Goal: Task Accomplishment & Management: Use online tool/utility

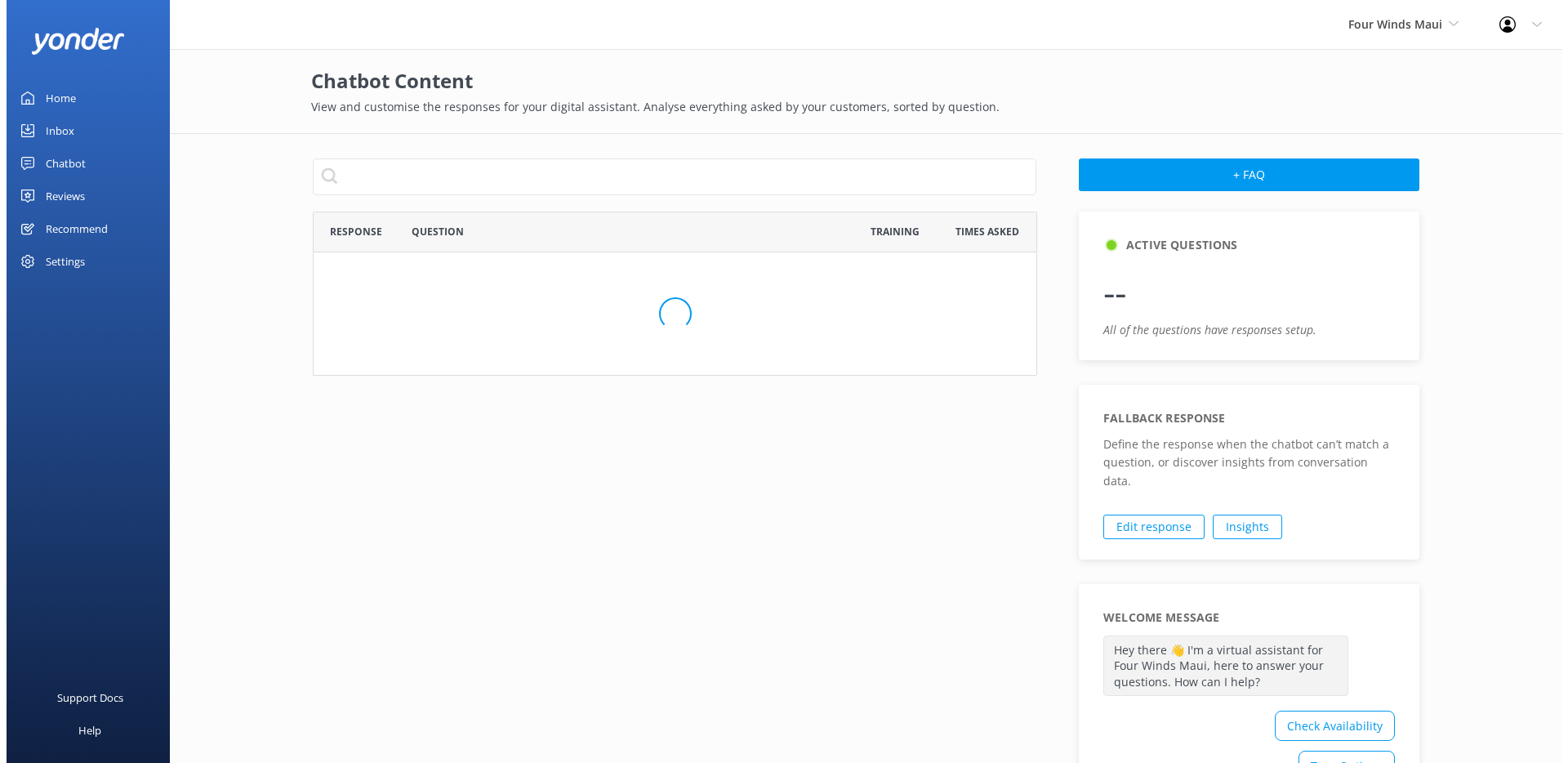
scroll to position [560, 712]
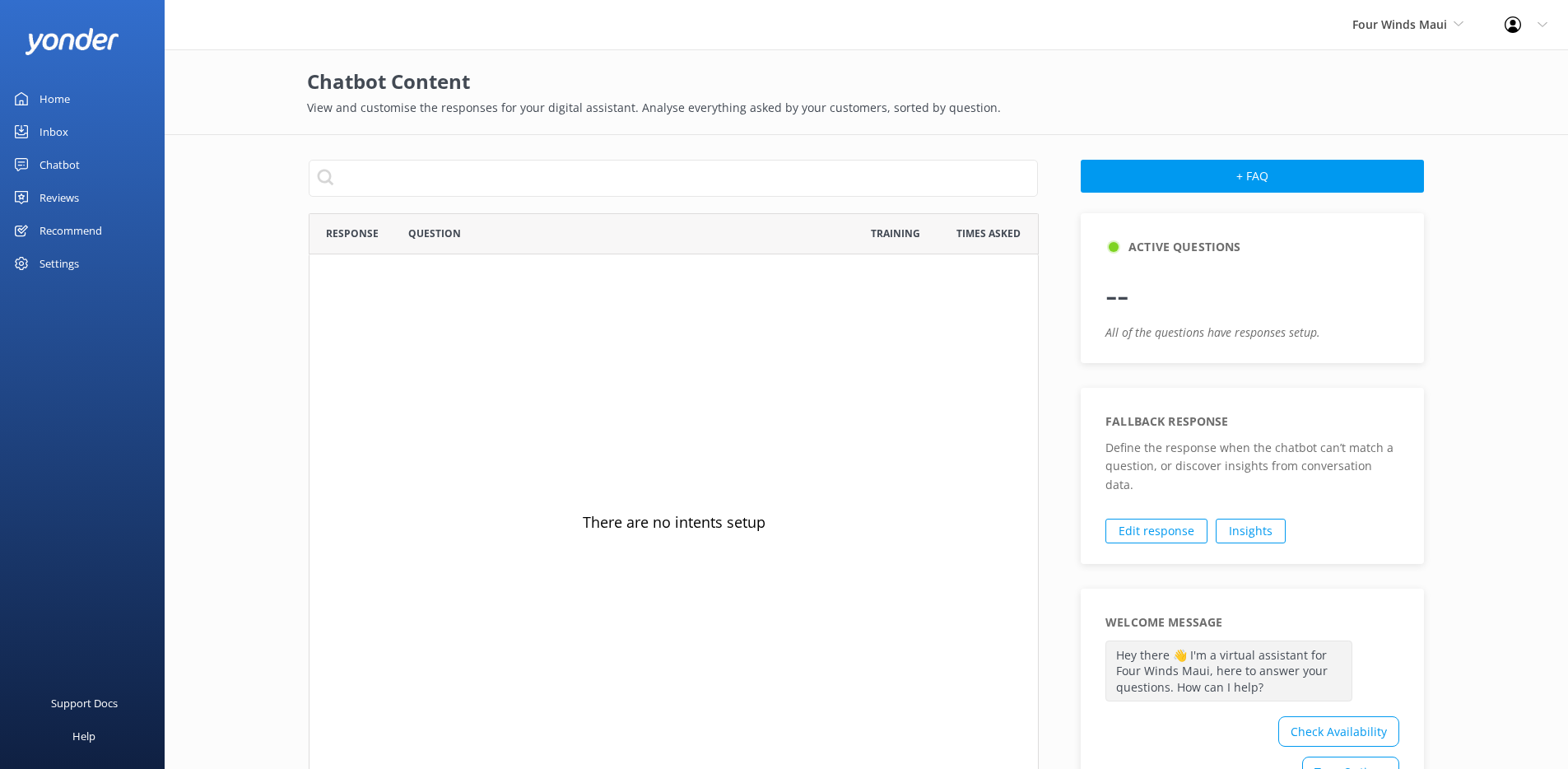
click at [77, 164] on div "Chatbot" at bounding box center [59, 165] width 40 height 33
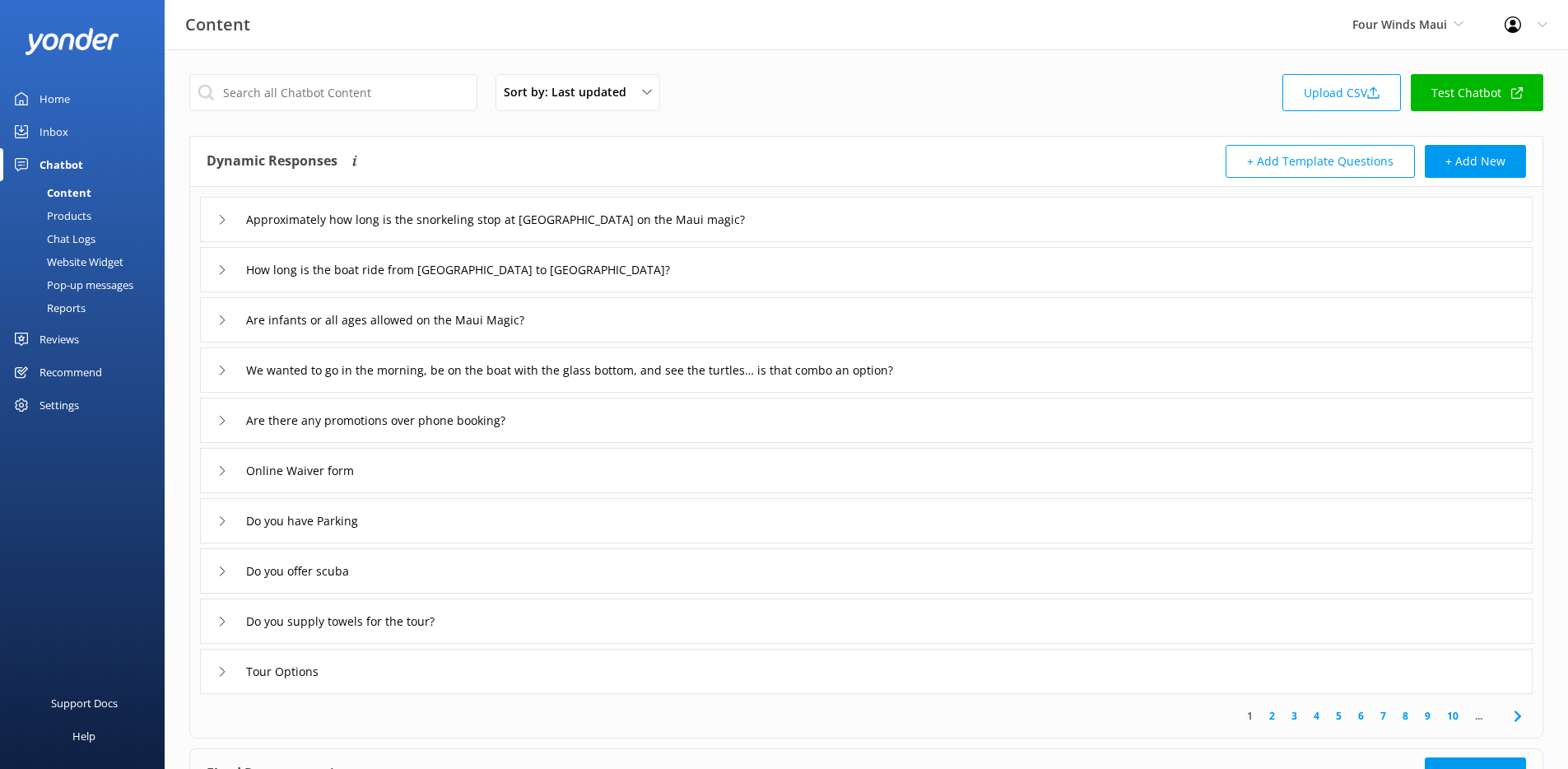
click at [115, 283] on div "Pop-up messages" at bounding box center [72, 285] width 124 height 23
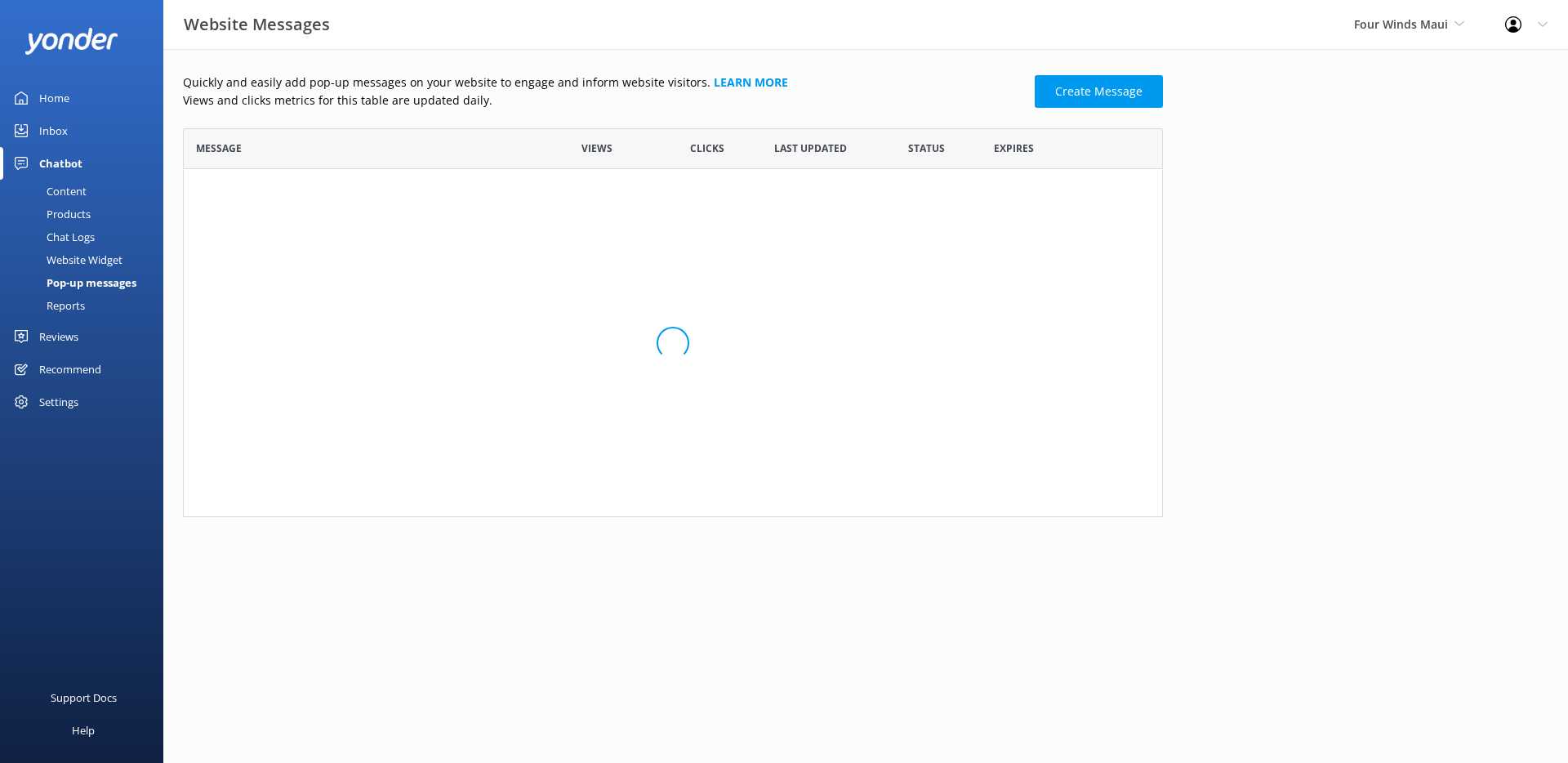
scroll to position [13, 13]
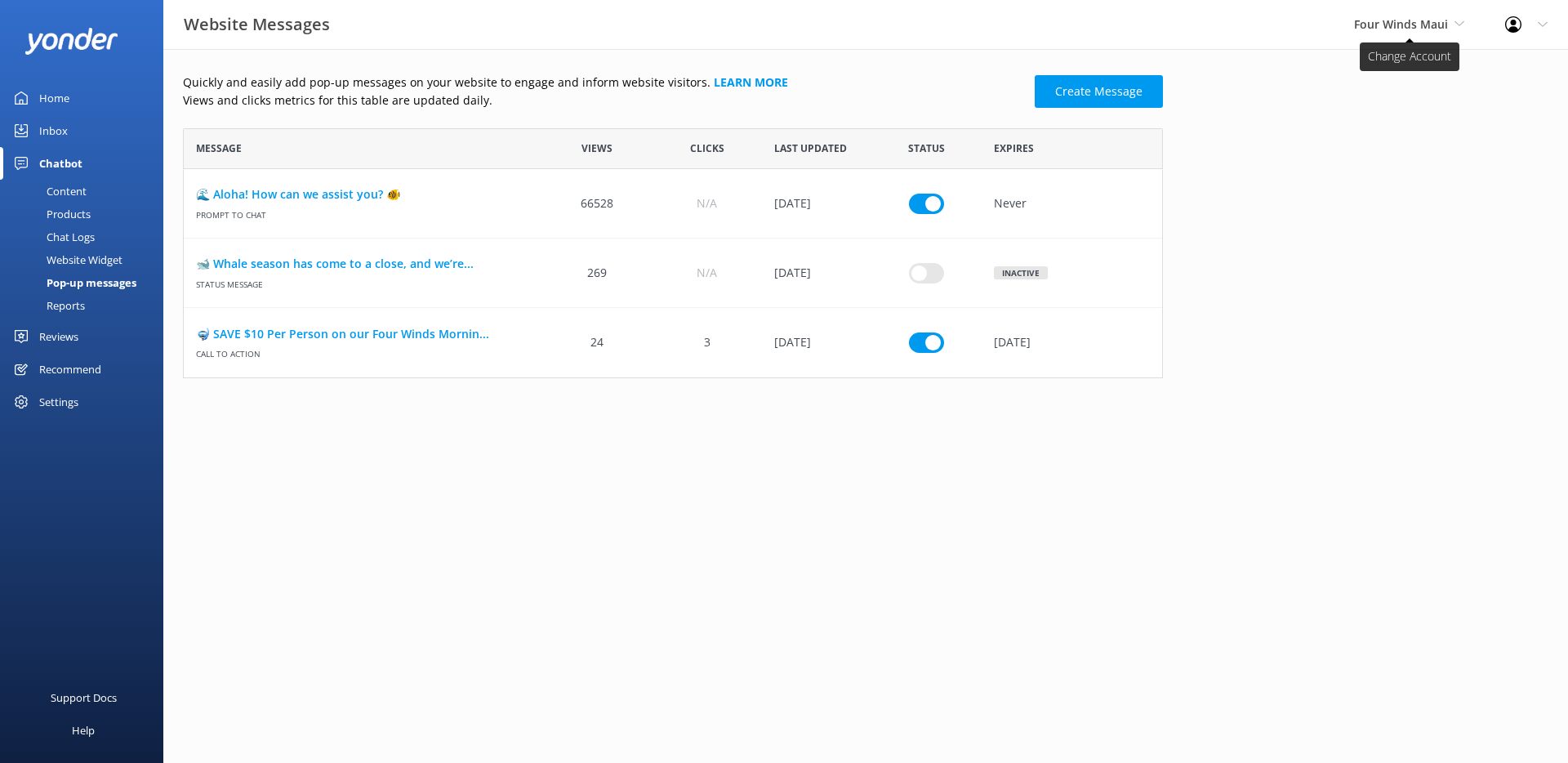
click at [1418, 26] on span "Four Winds Maui" at bounding box center [1400, 24] width 94 height 16
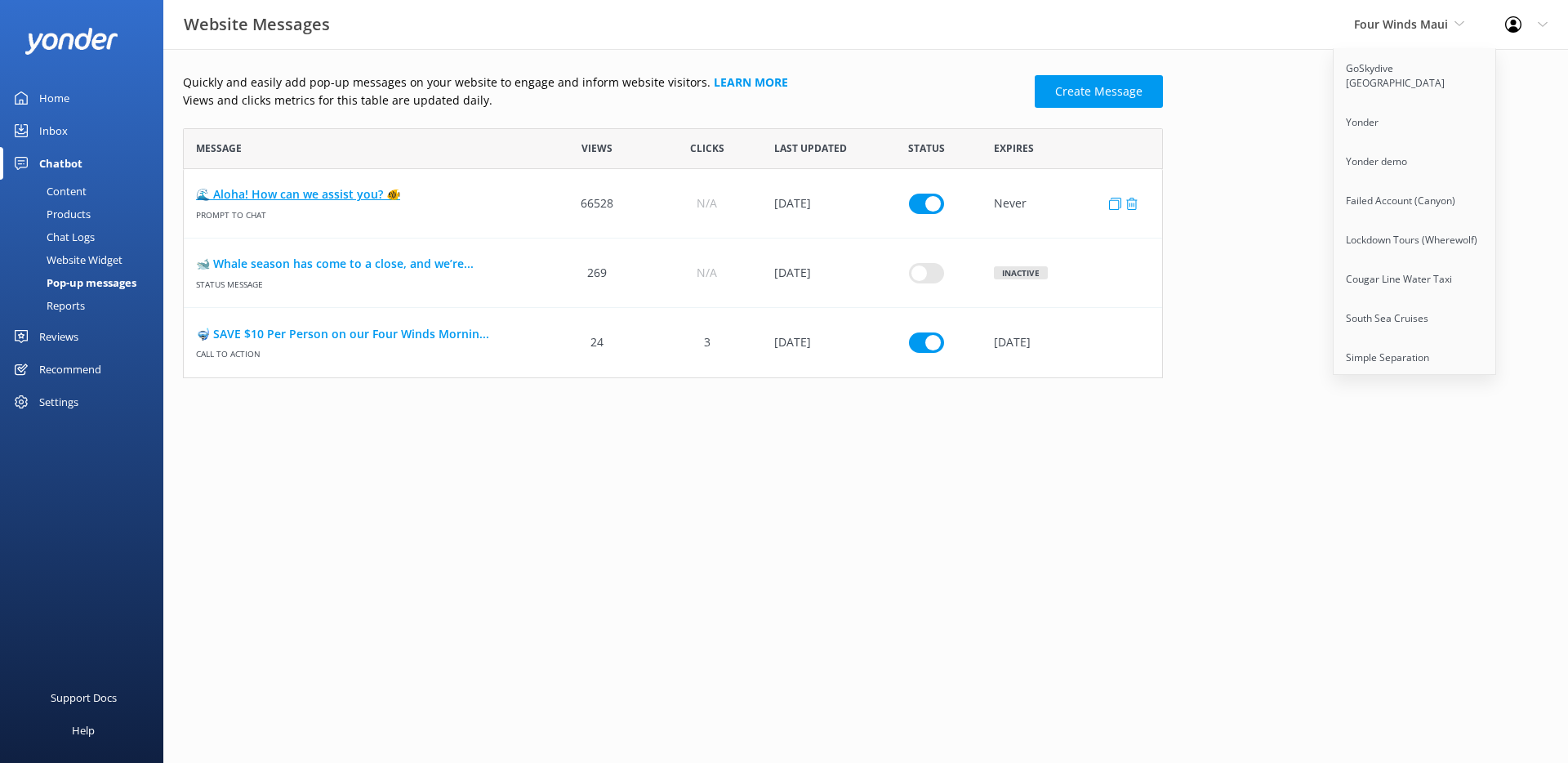
click at [348, 195] on link "🌊 Aloha! How can we assist you? 🐠" at bounding box center [363, 194] width 334 height 18
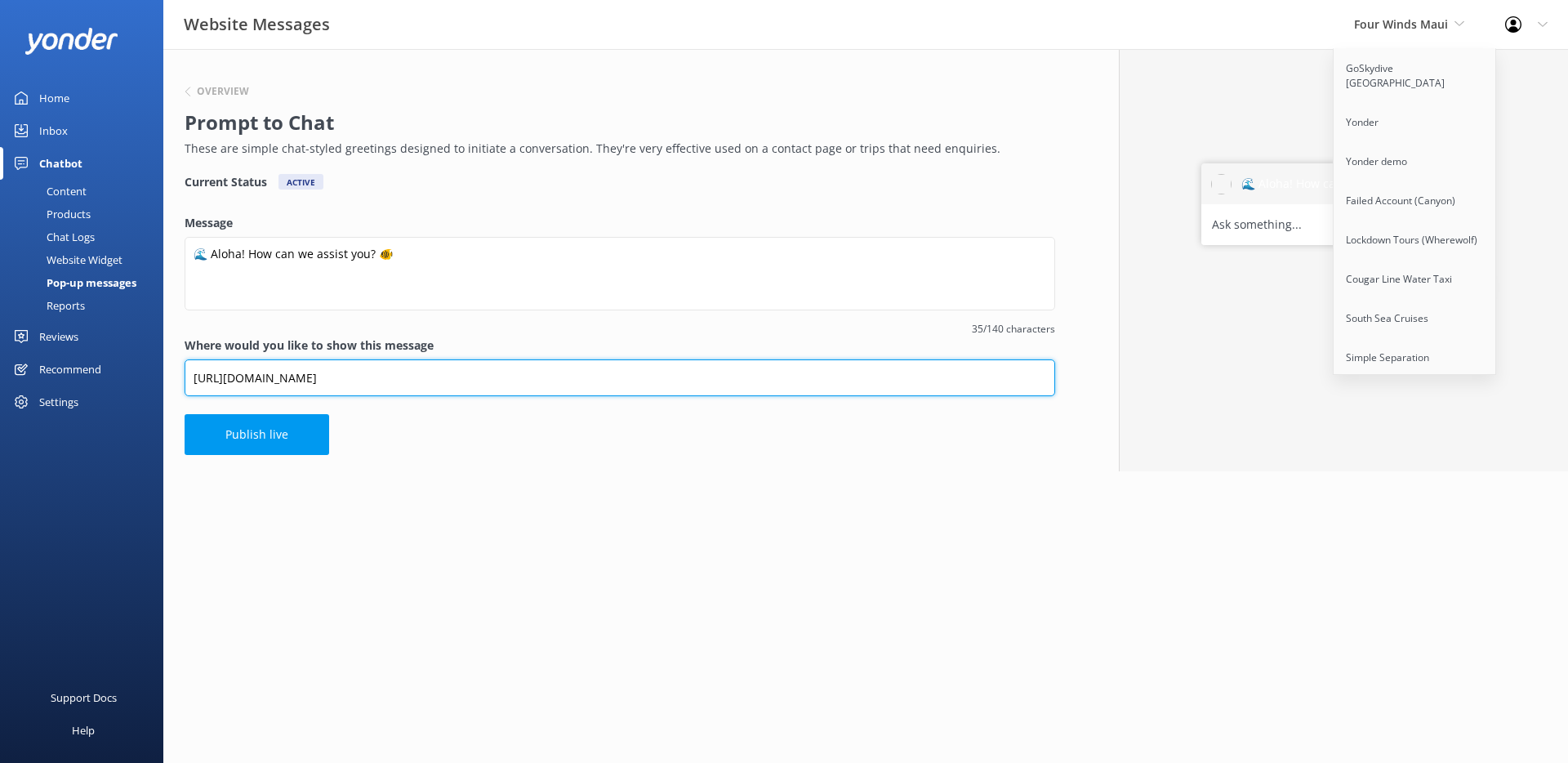
click at [412, 380] on input "[URL][DOMAIN_NAME]" at bounding box center [620, 377] width 871 height 37
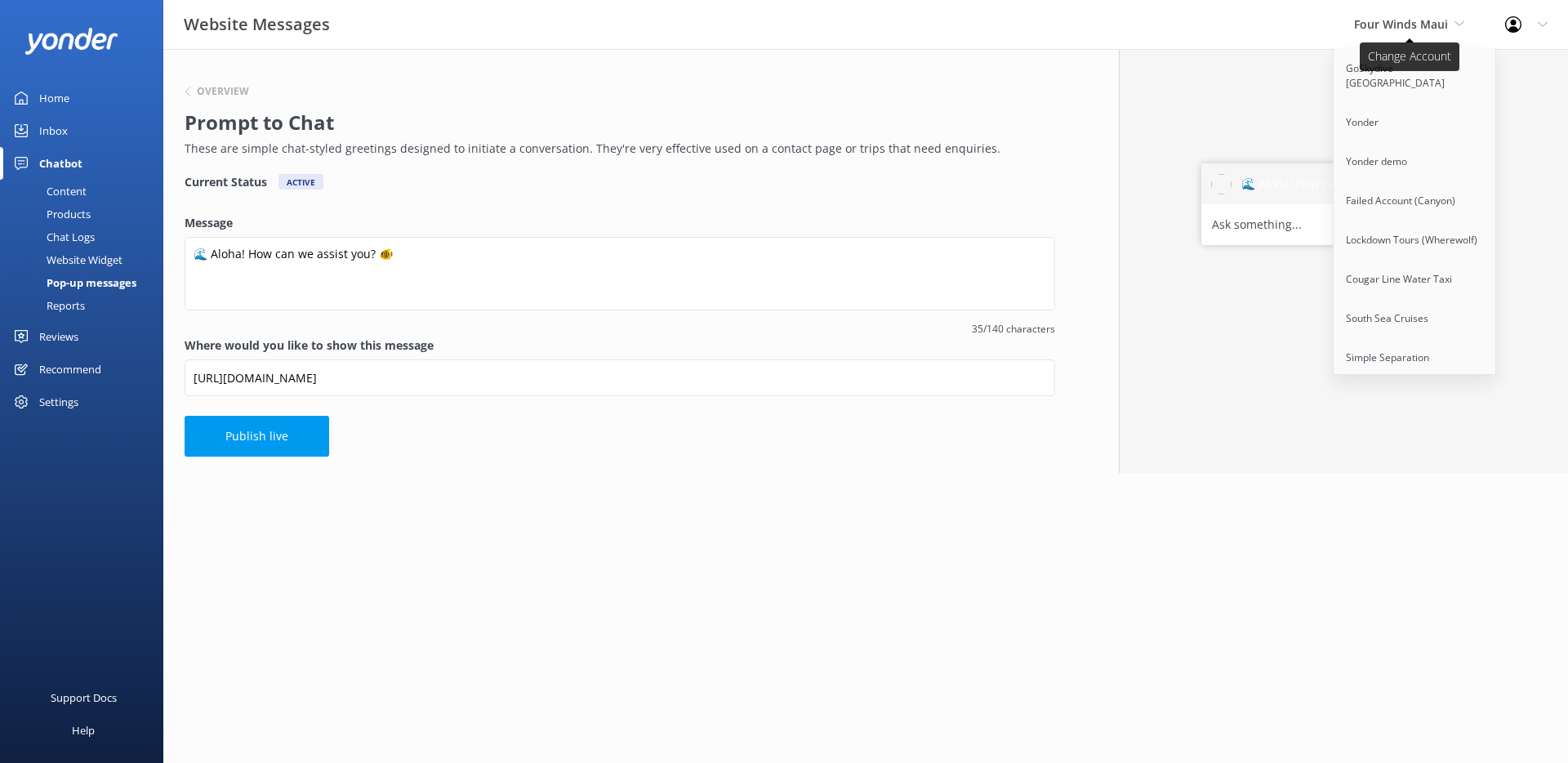
click at [1390, 33] on span "Four Winds Maui" at bounding box center [1409, 25] width 110 height 18
click at [1390, 20] on span "Four Winds Maui" at bounding box center [1400, 24] width 94 height 16
click at [1392, 113] on link "Yonder" at bounding box center [1415, 123] width 163 height 39
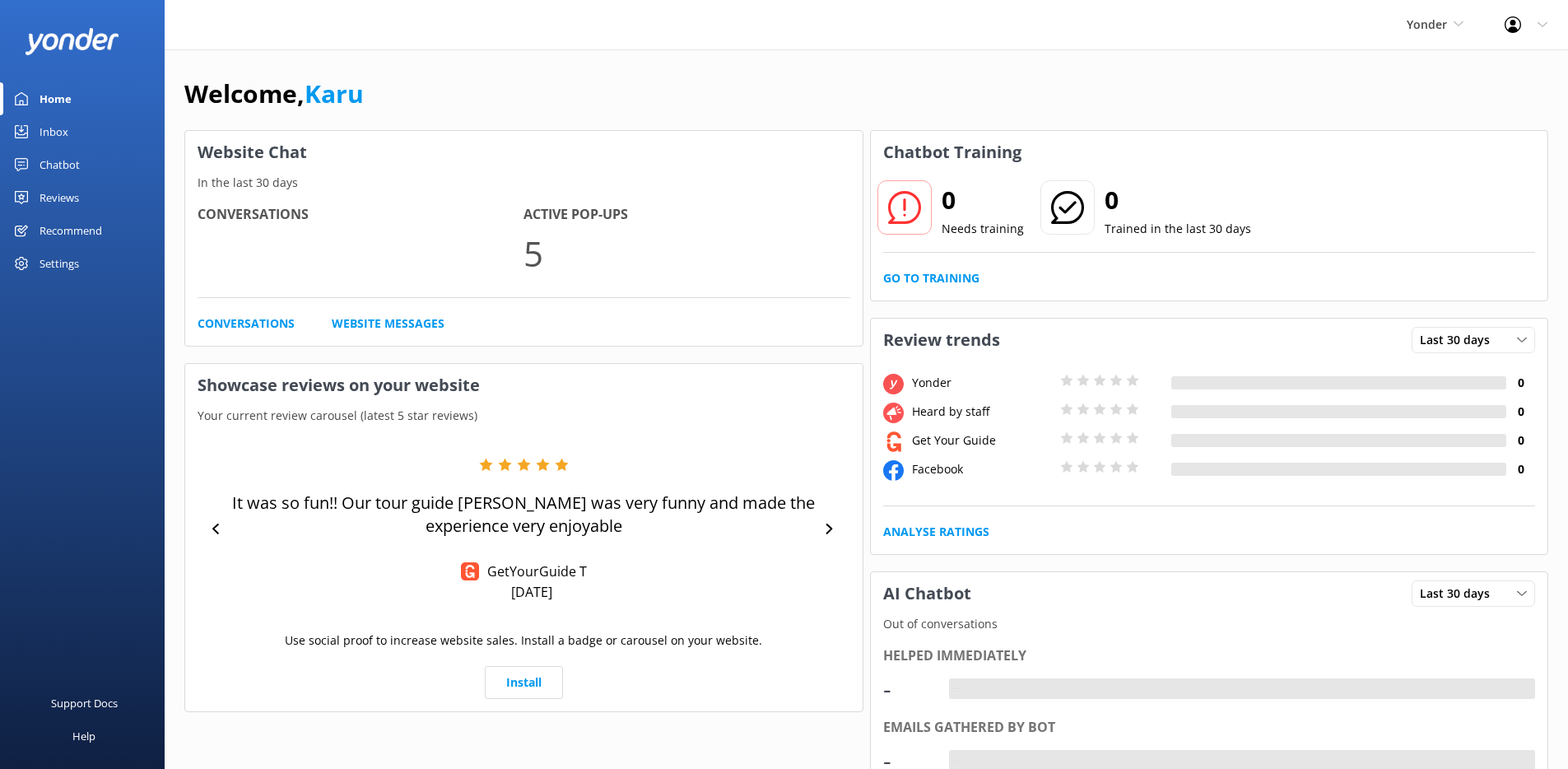
click at [64, 164] on div "Chatbot" at bounding box center [59, 165] width 40 height 33
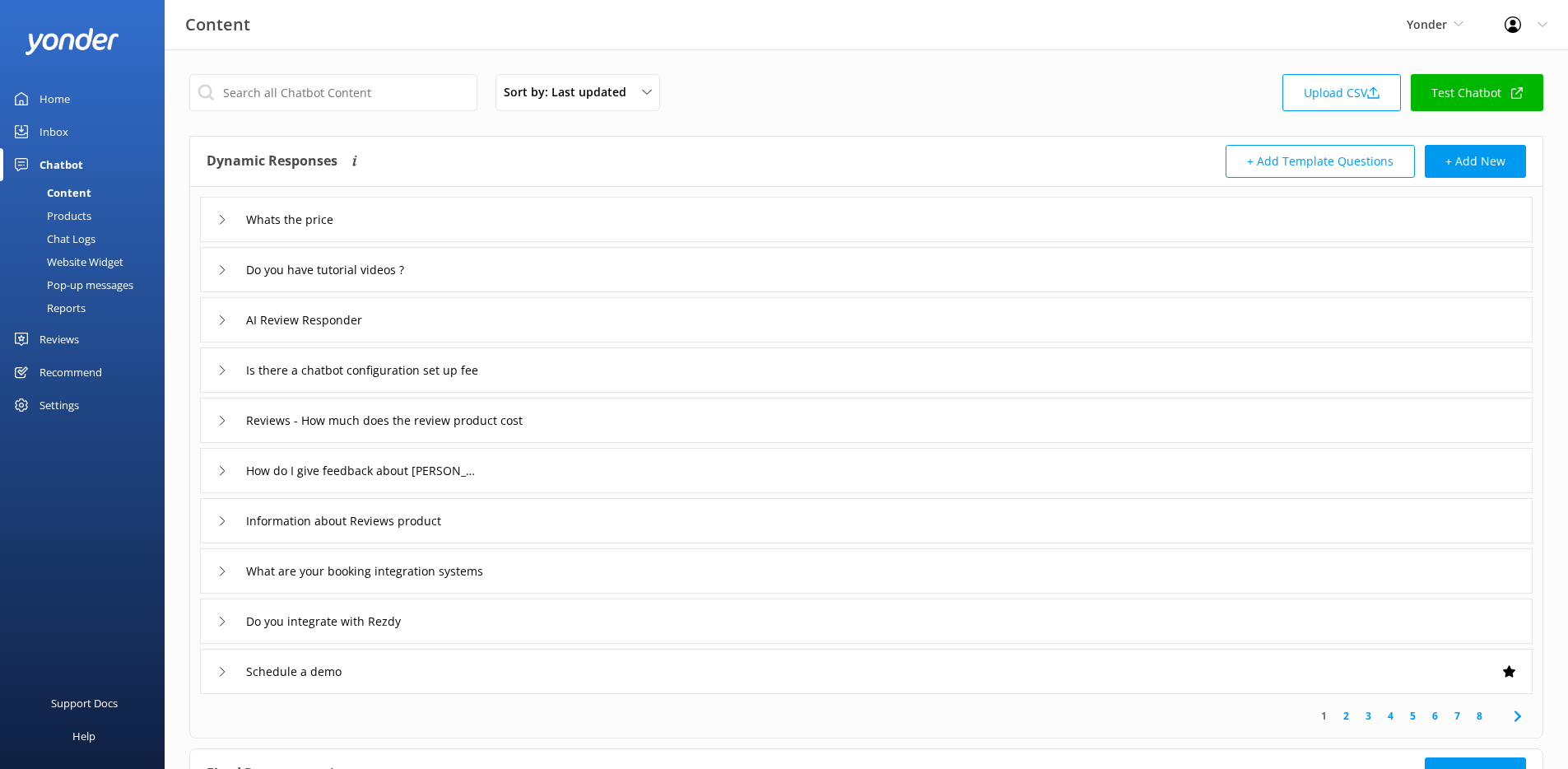
click at [103, 265] on div "Website Widget" at bounding box center [67, 262] width 114 height 23
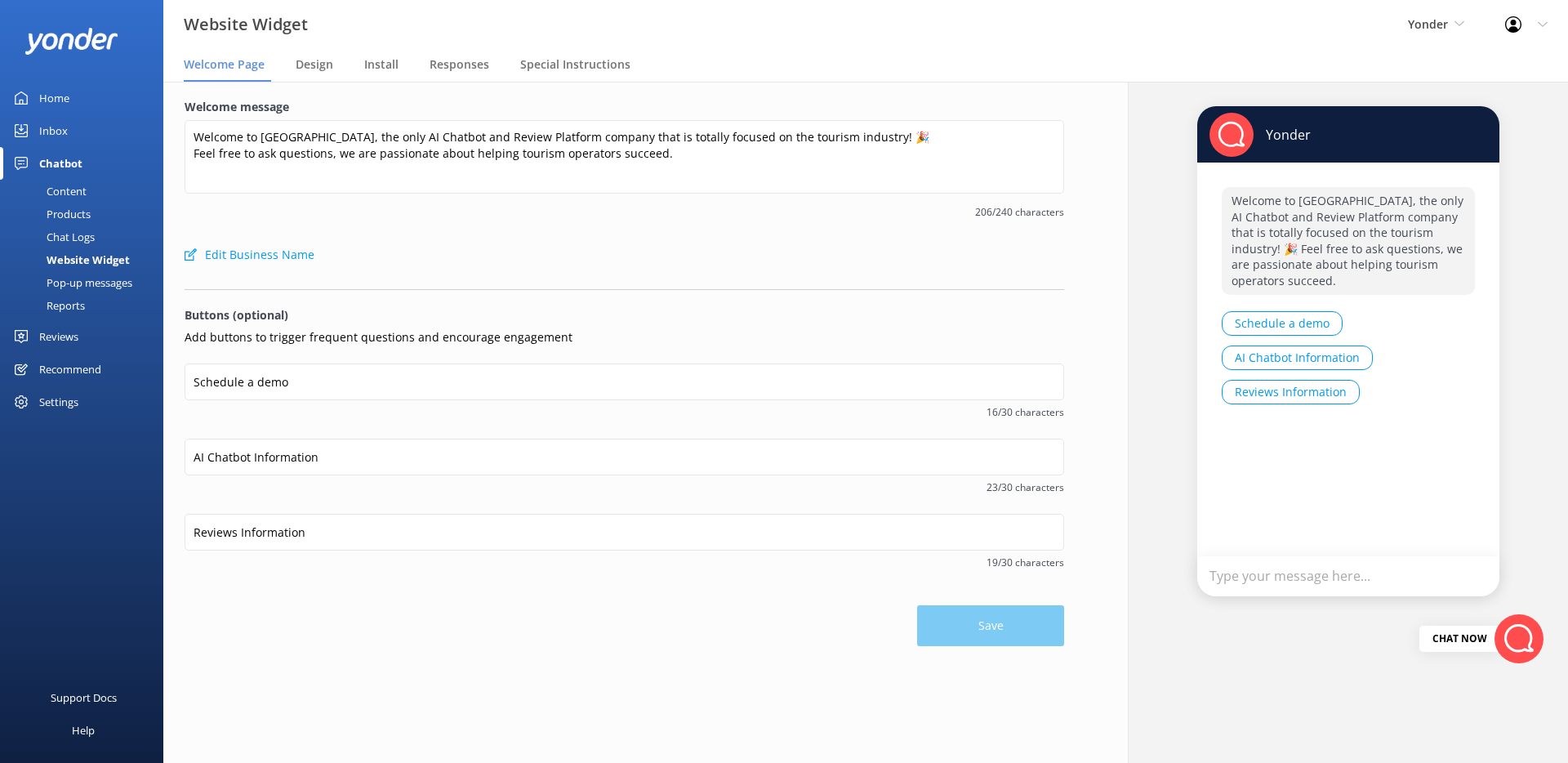
click at [95, 279] on div "Pop-up messages" at bounding box center [71, 283] width 123 height 23
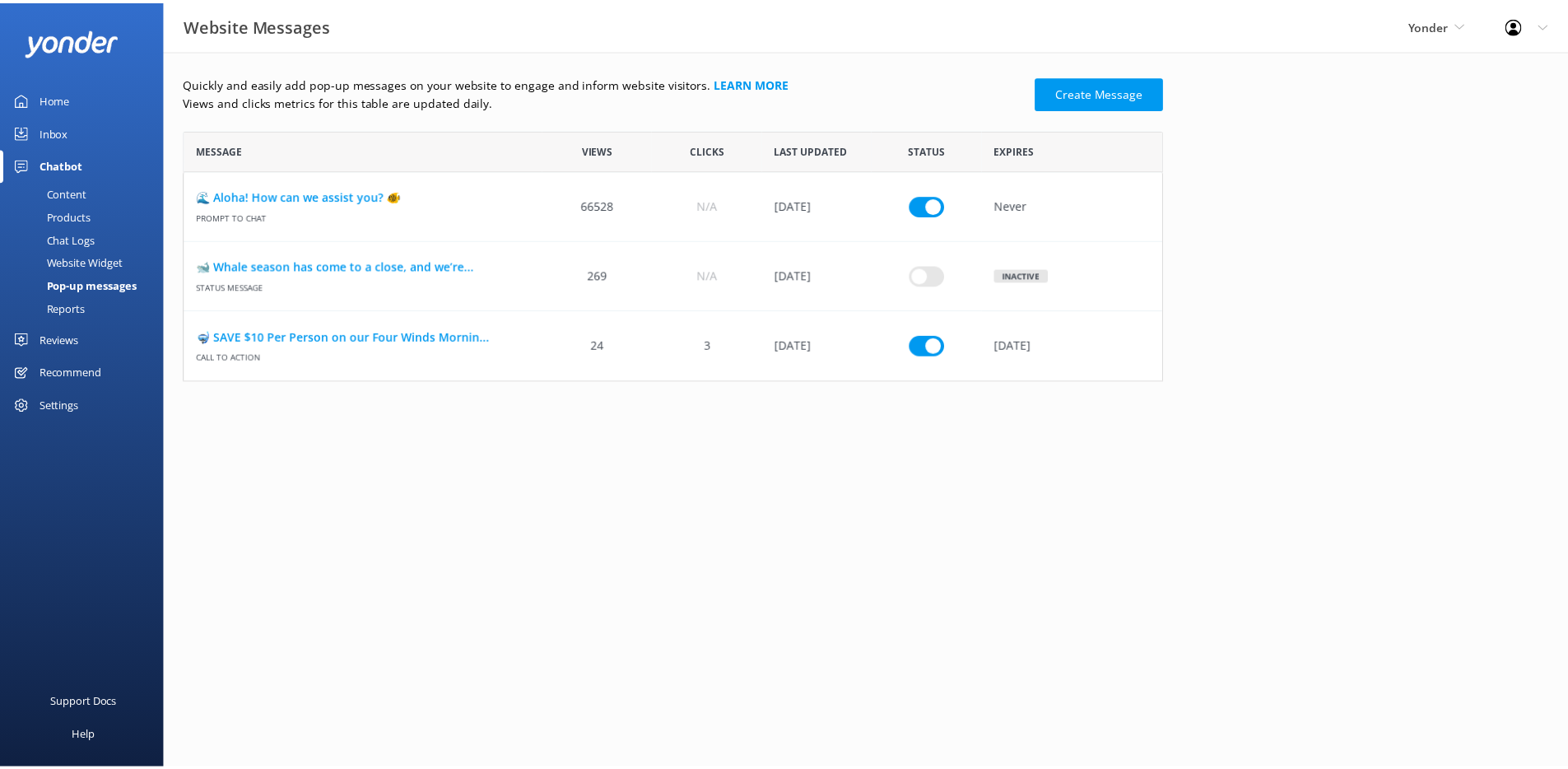
scroll to position [240, 976]
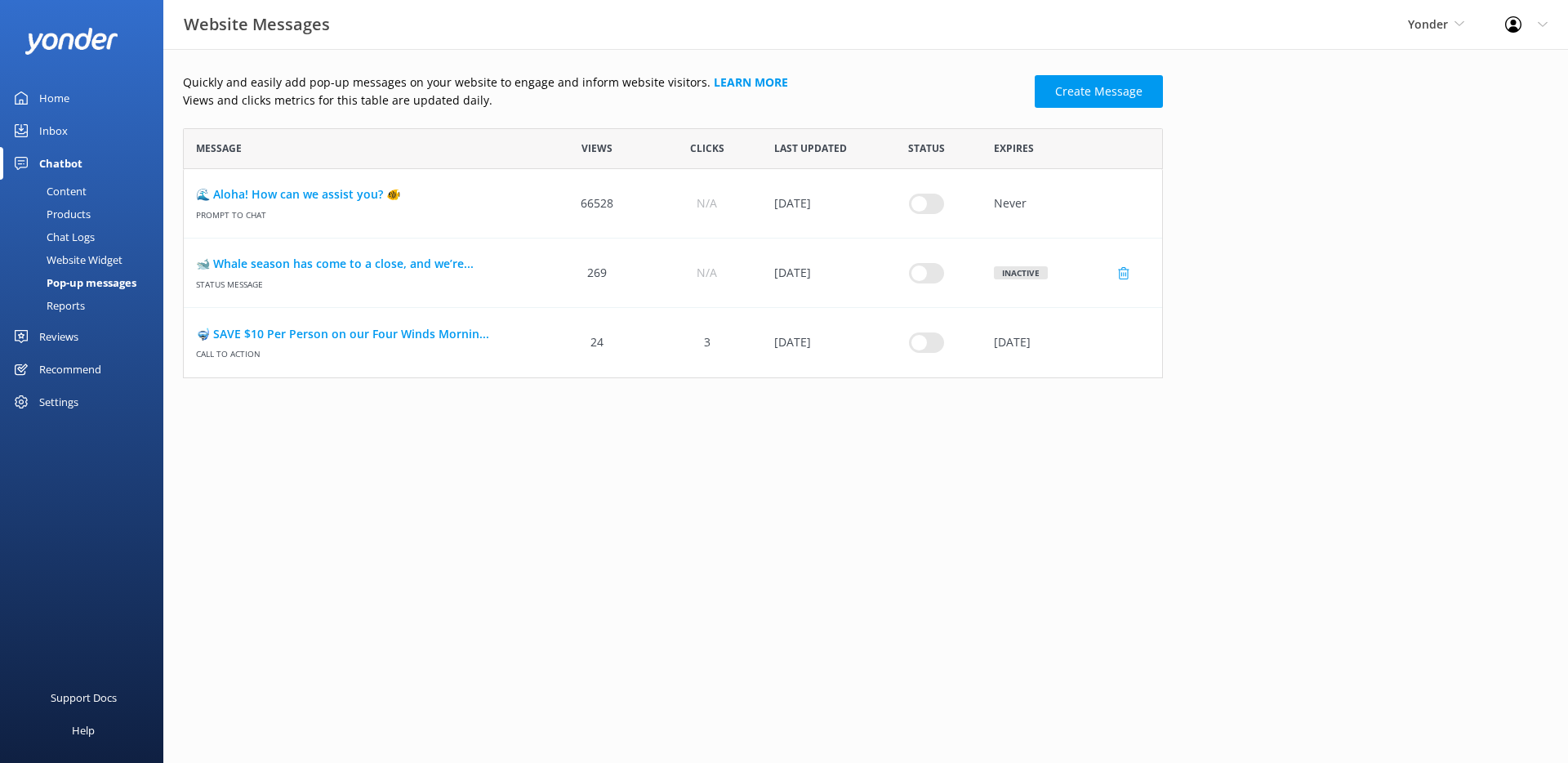
checkbox input "false"
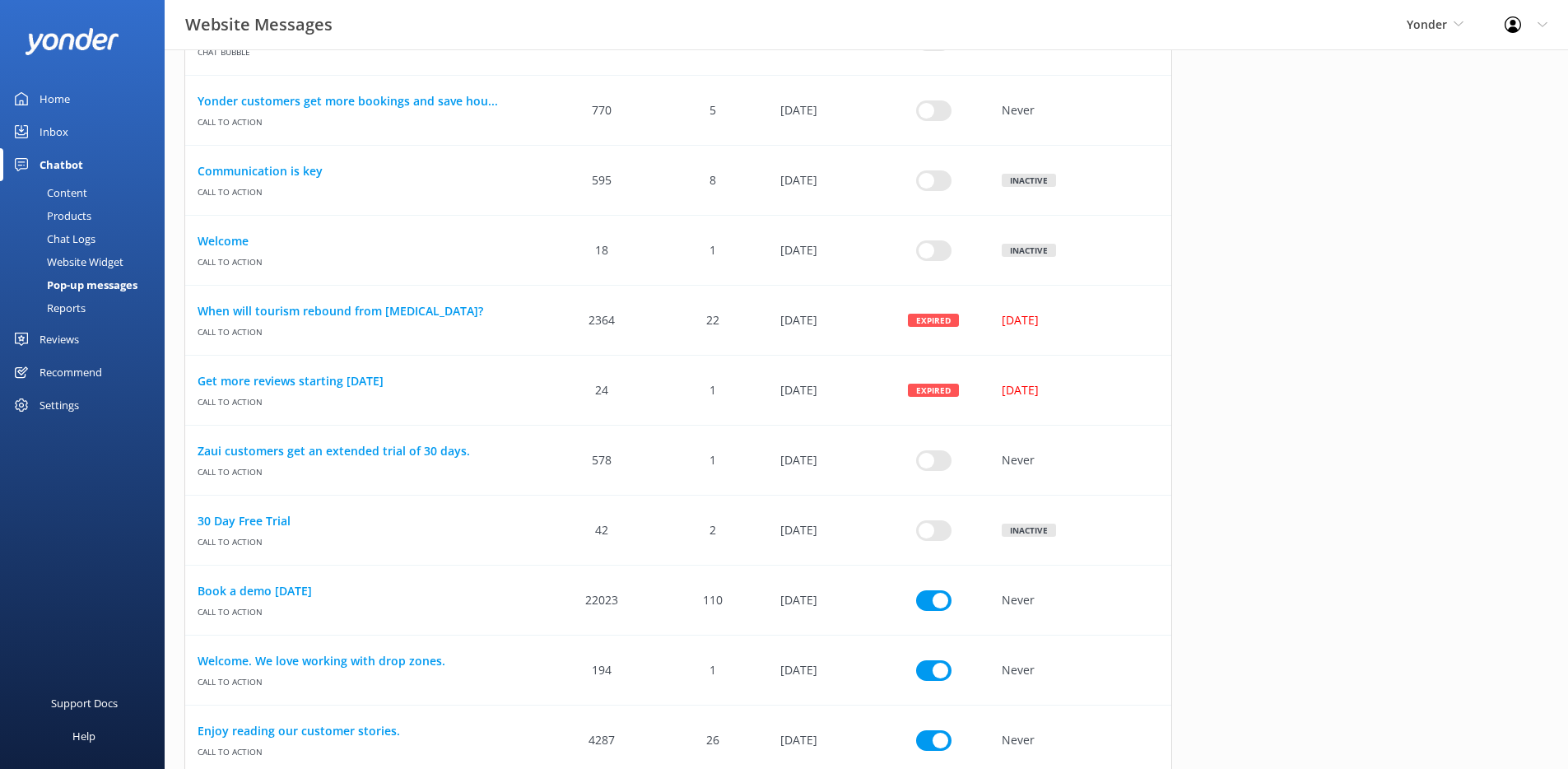
scroll to position [555, 0]
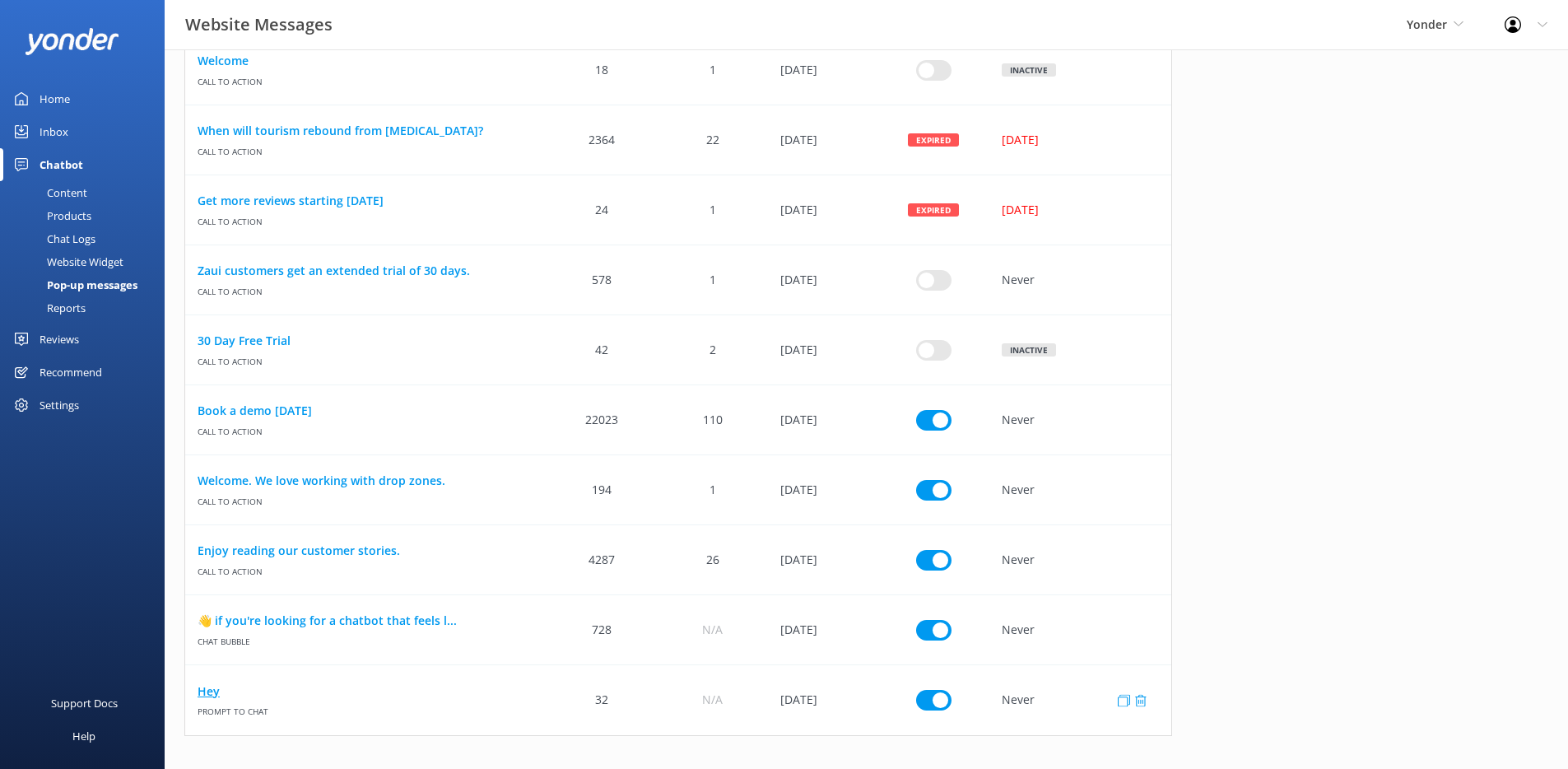
click at [201, 695] on link "Hey" at bounding box center [366, 692] width 337 height 18
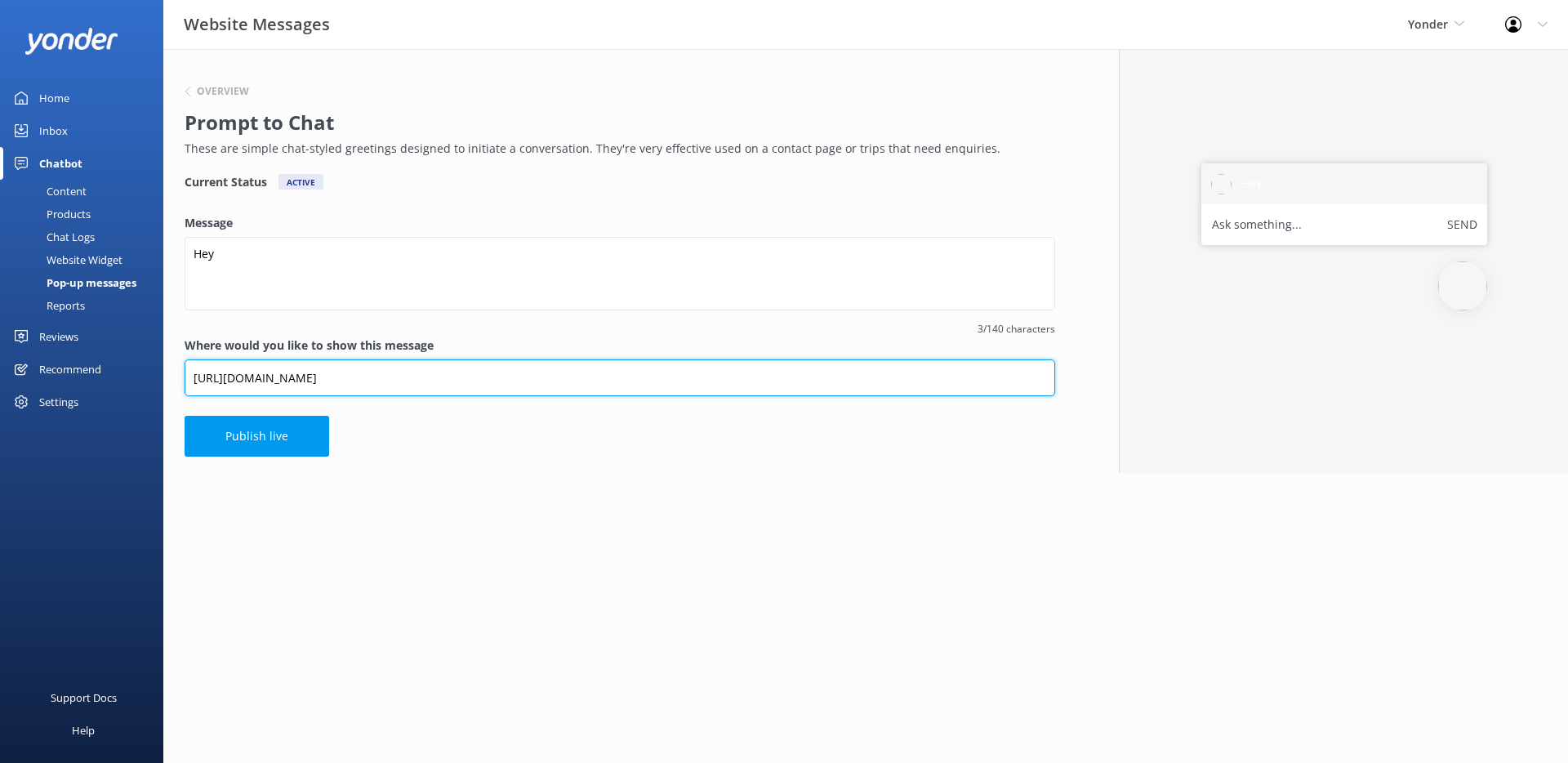
click at [524, 368] on input "[URL][DOMAIN_NAME]" at bounding box center [620, 377] width 871 height 37
drag, startPoint x: 539, startPoint y: 375, endPoint x: 190, endPoint y: 374, distance: 349.0
click at [190, 374] on input "[URL][DOMAIN_NAME]" at bounding box center [620, 377] width 871 height 37
paste input "www.yonderhq.com/contact-us"
type input "https://www.yonderhq.com/contact-us"
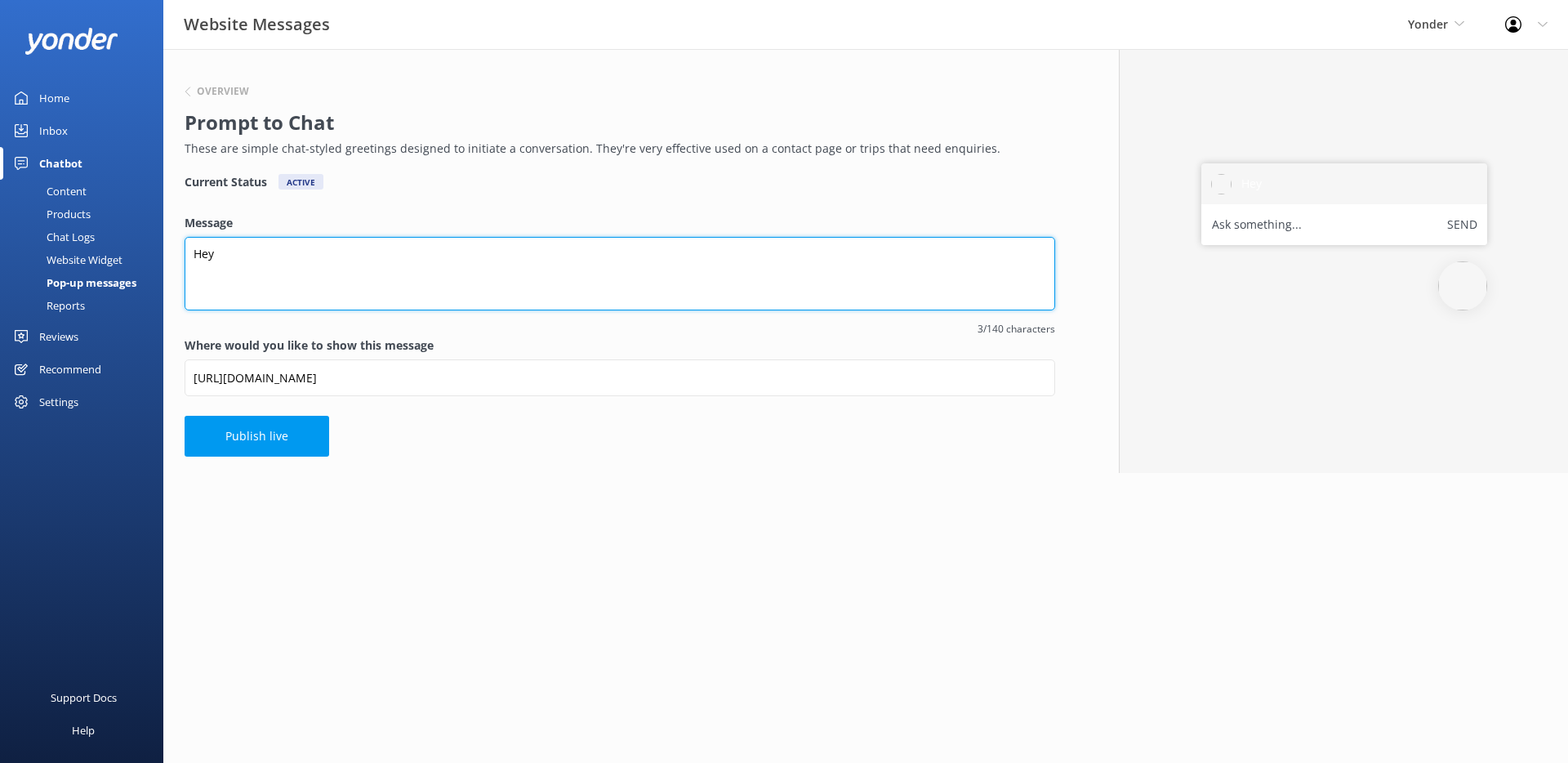
drag, startPoint x: 317, startPoint y: 251, endPoint x: 168, endPoint y: 249, distance: 149.0
click at [168, 249] on div "Overview Prompt to Chat These are simple chat-styled greetings designed to init…" at bounding box center [620, 261] width 914 height 424
drag, startPoint x: 315, startPoint y: 256, endPoint x: 171, endPoint y: 256, distance: 144.0
click at [171, 256] on div "Overview Prompt to Chat These are simple chat-styled greetings designed to init…" at bounding box center [620, 261] width 914 height 424
click at [234, 257] on textarea "Send Us a Message" at bounding box center [620, 274] width 871 height 74
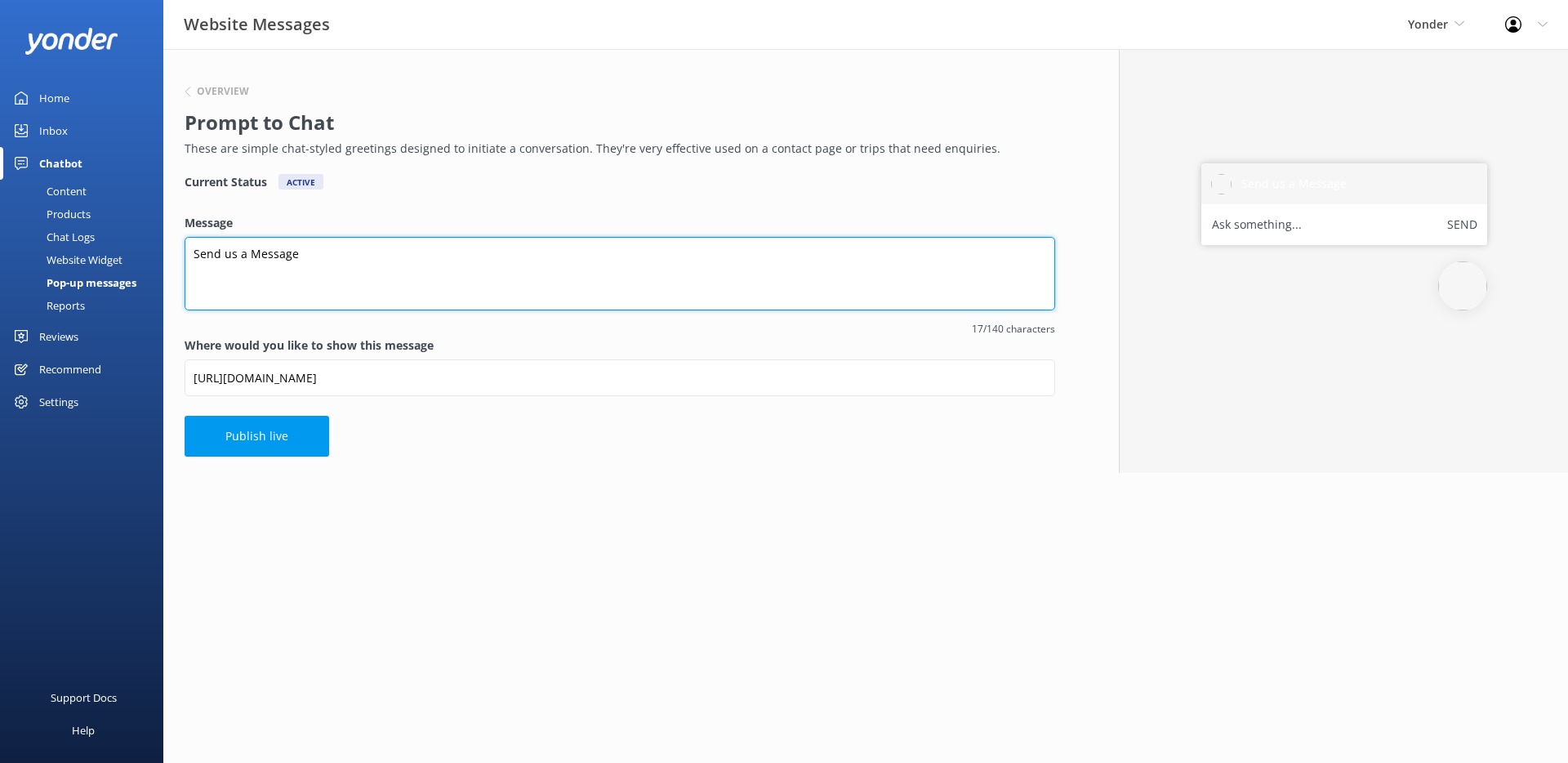
click at [250, 255] on textarea "Send us a Message" at bounding box center [620, 274] width 871 height 74
type textarea "Send us a message"
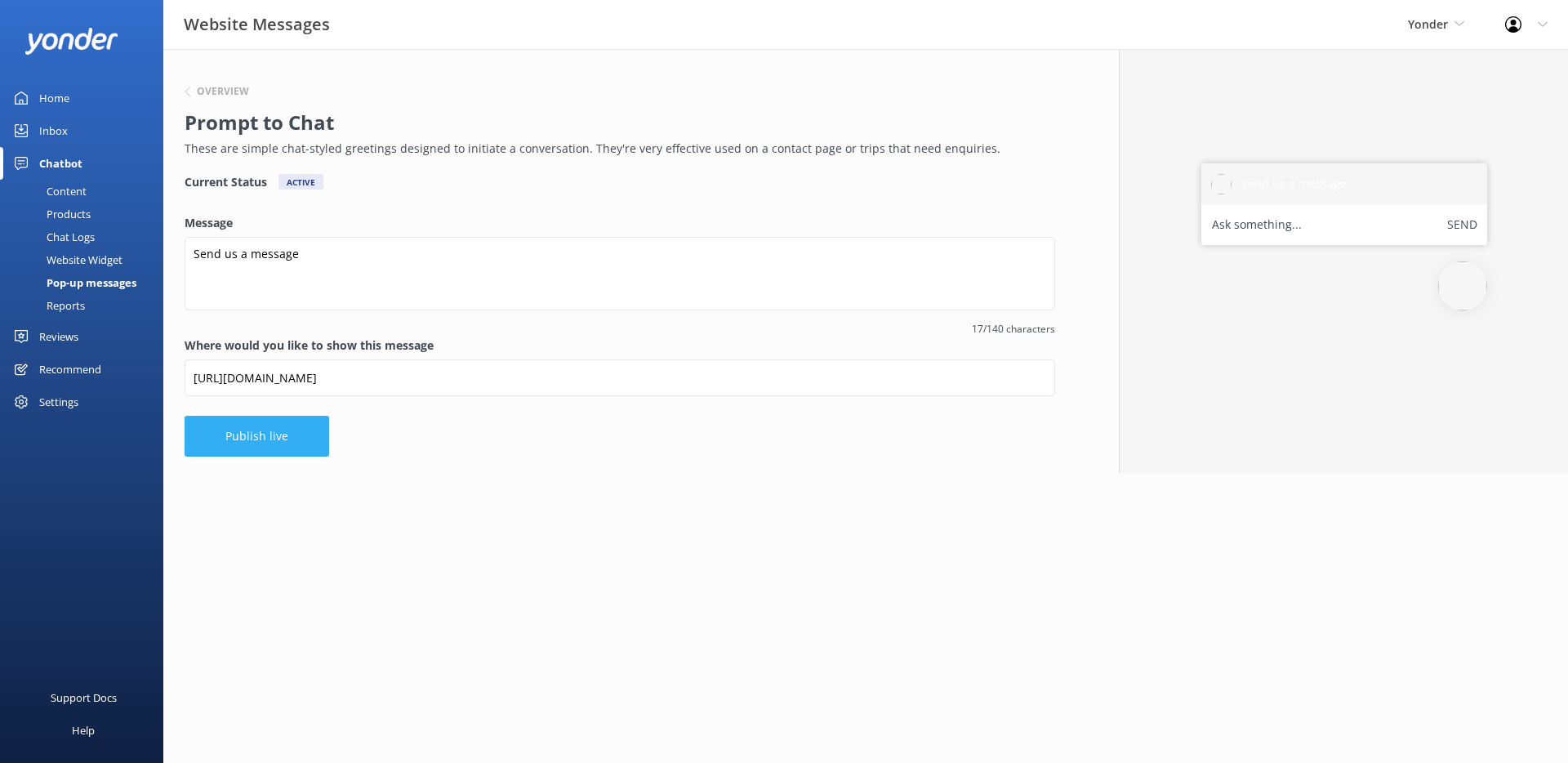
click at [296, 436] on button "Publish live" at bounding box center [257, 436] width 145 height 41
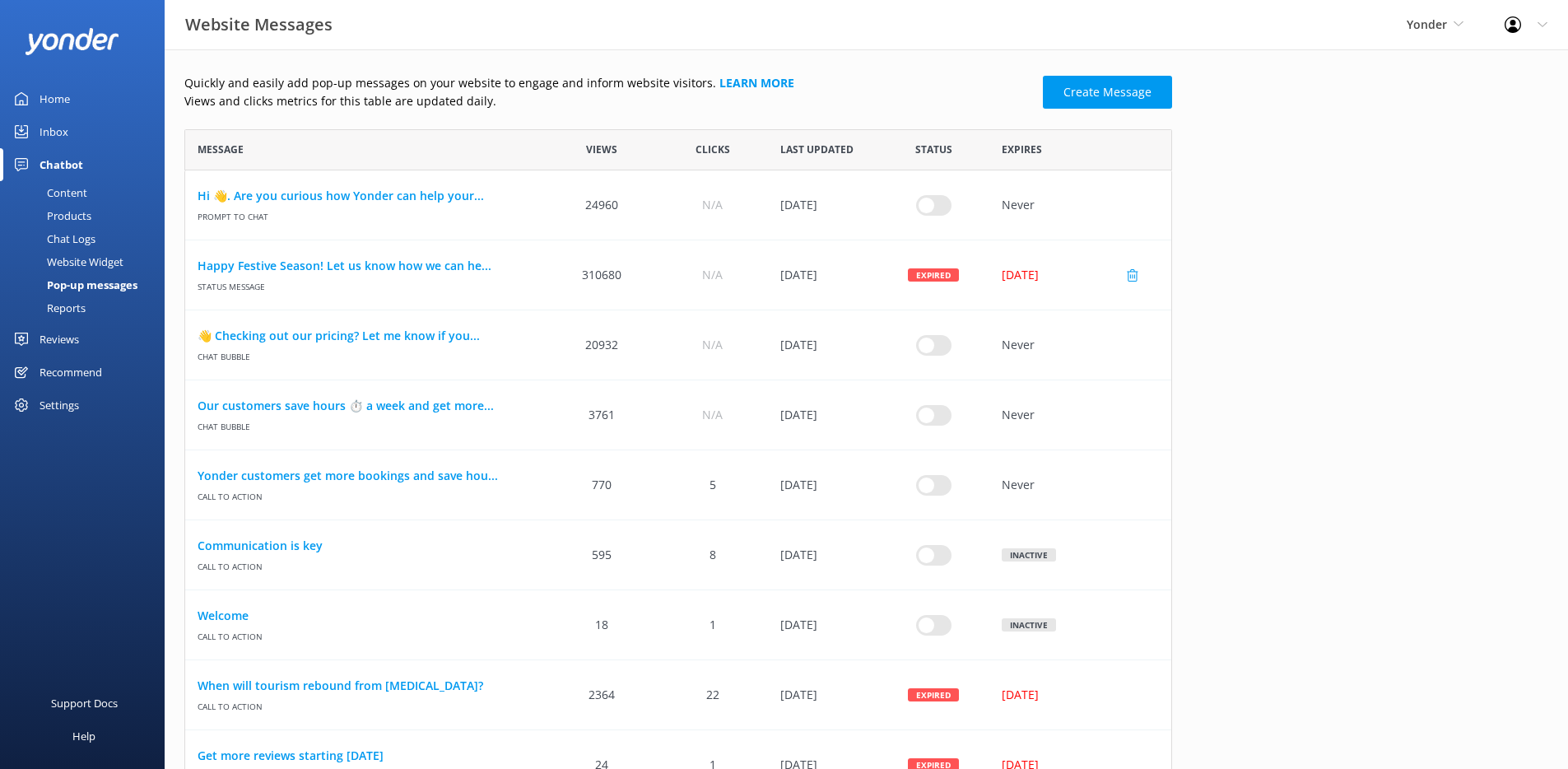
scroll to position [555, 0]
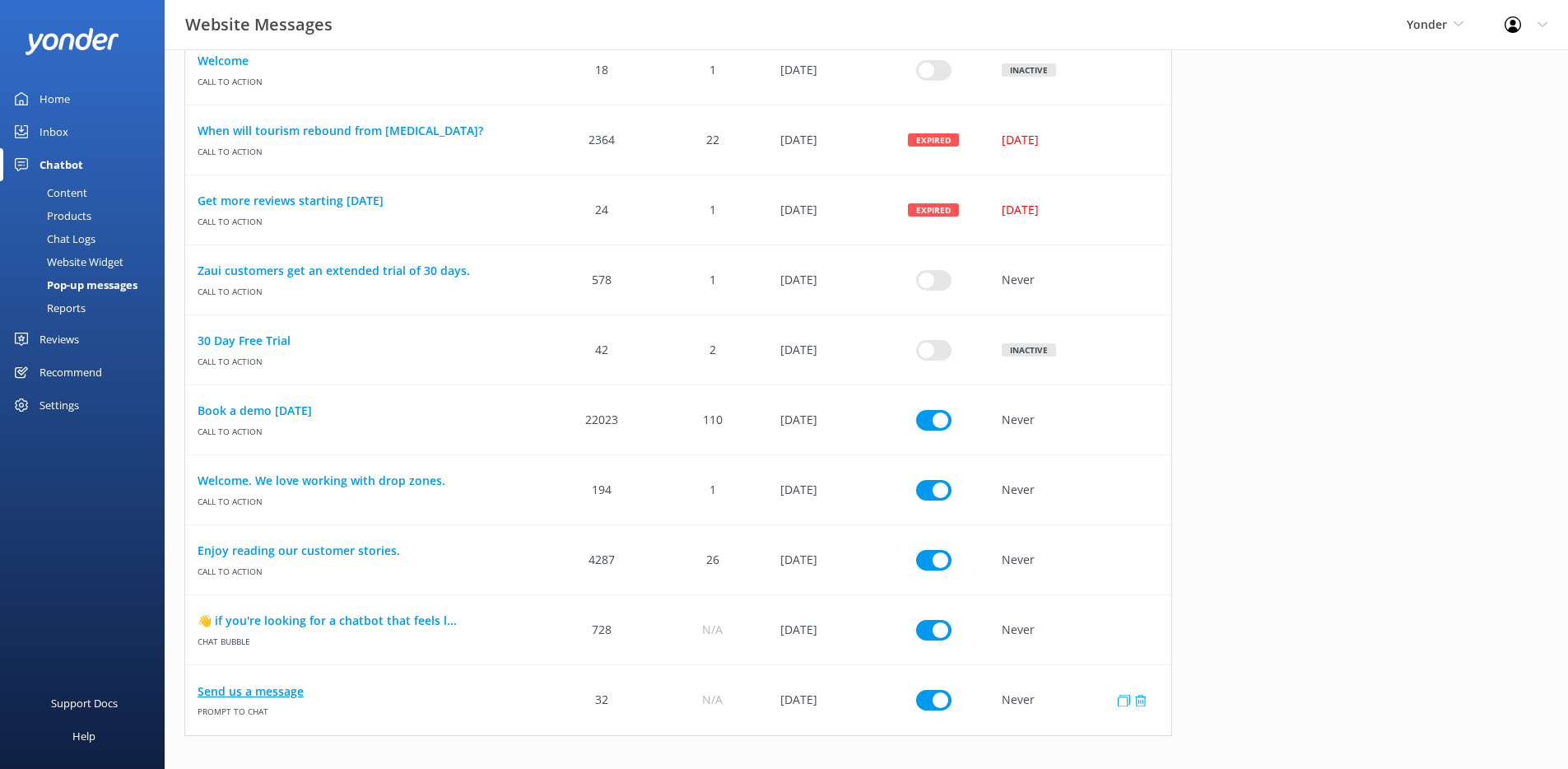
click at [280, 689] on link "Send us a message" at bounding box center [366, 692] width 337 height 18
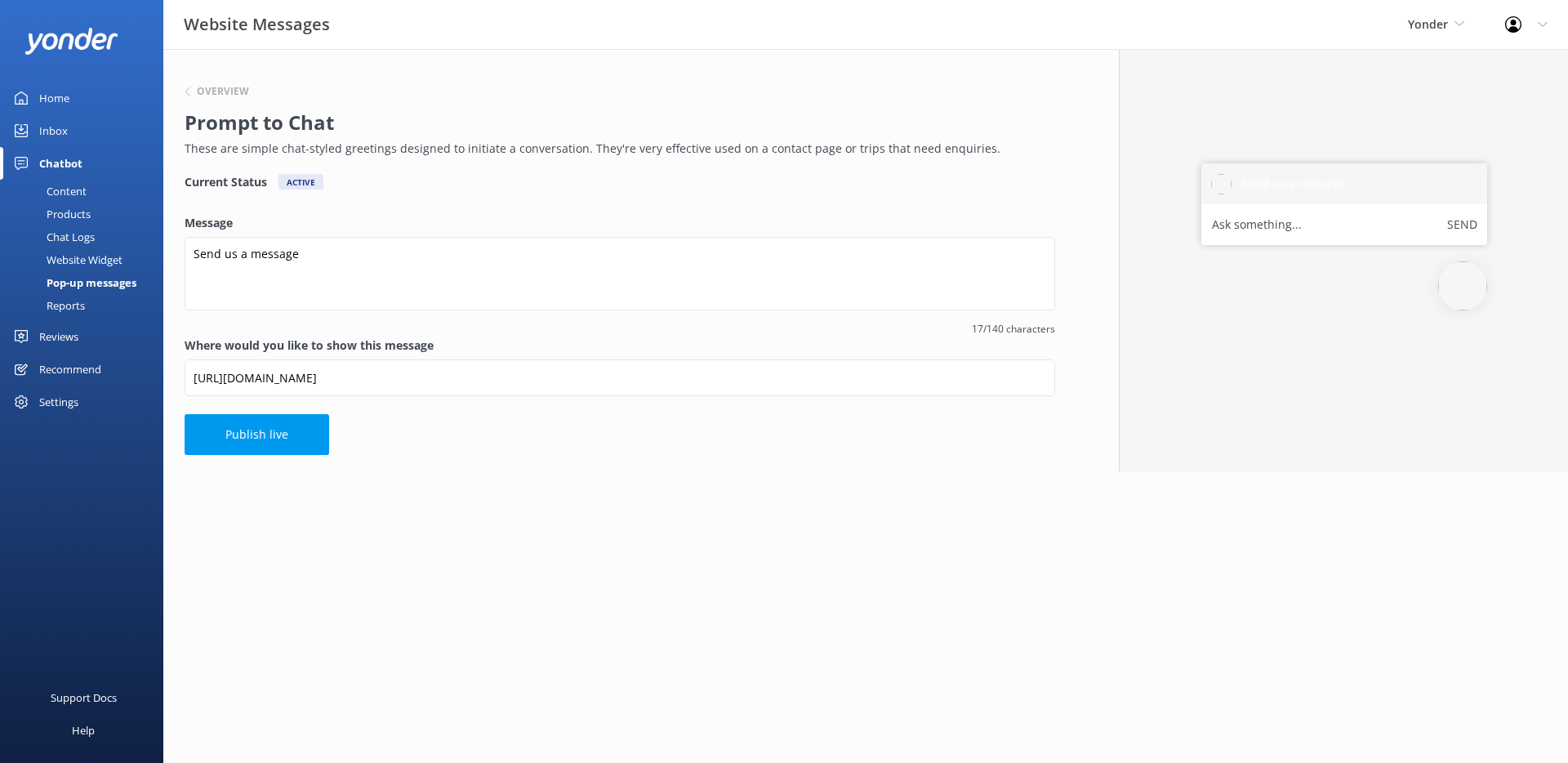
click at [73, 132] on link "Inbox" at bounding box center [82, 131] width 163 height 33
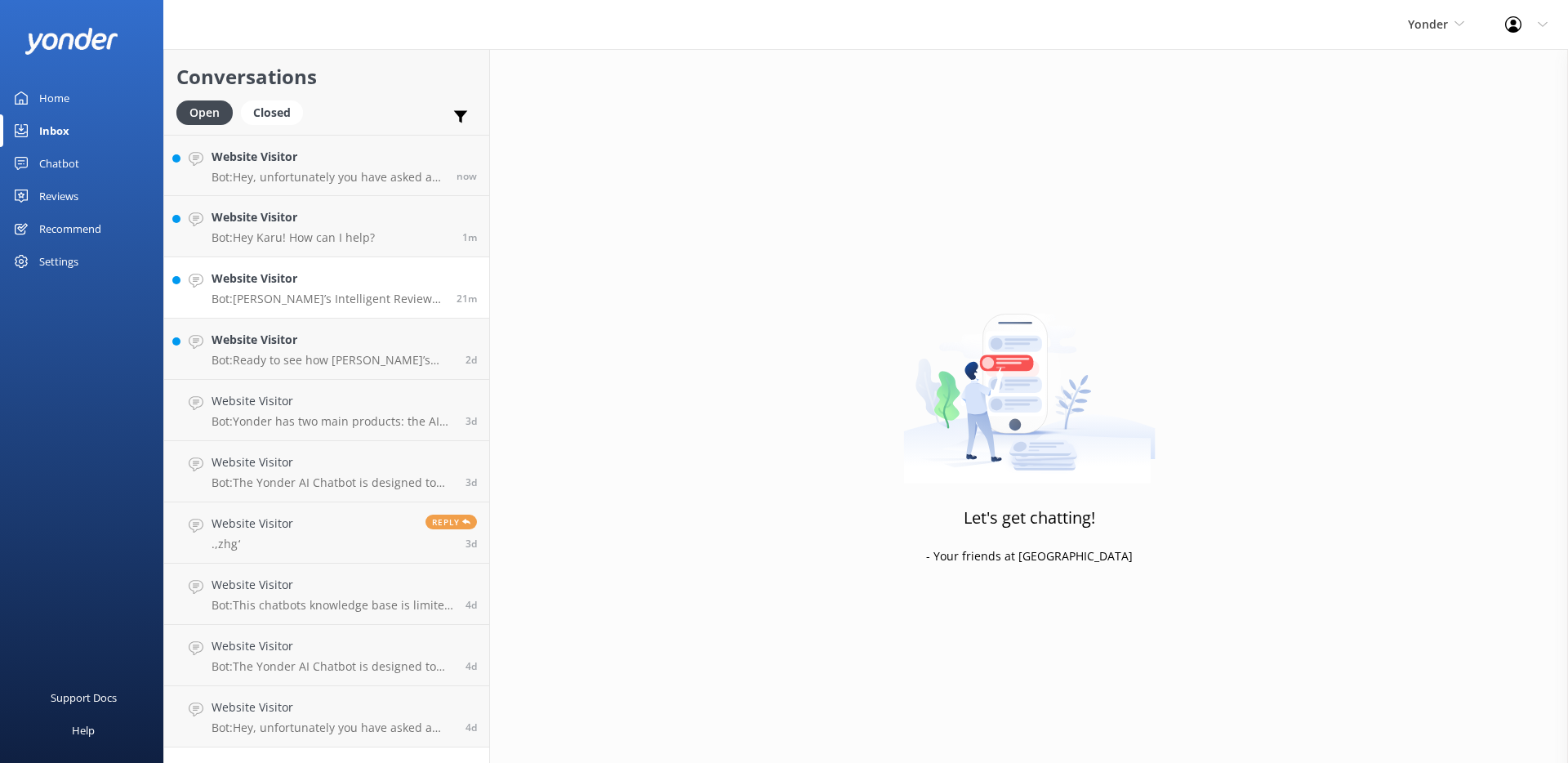
click at [333, 283] on h4 "Website Visitor" at bounding box center [328, 279] width 233 height 18
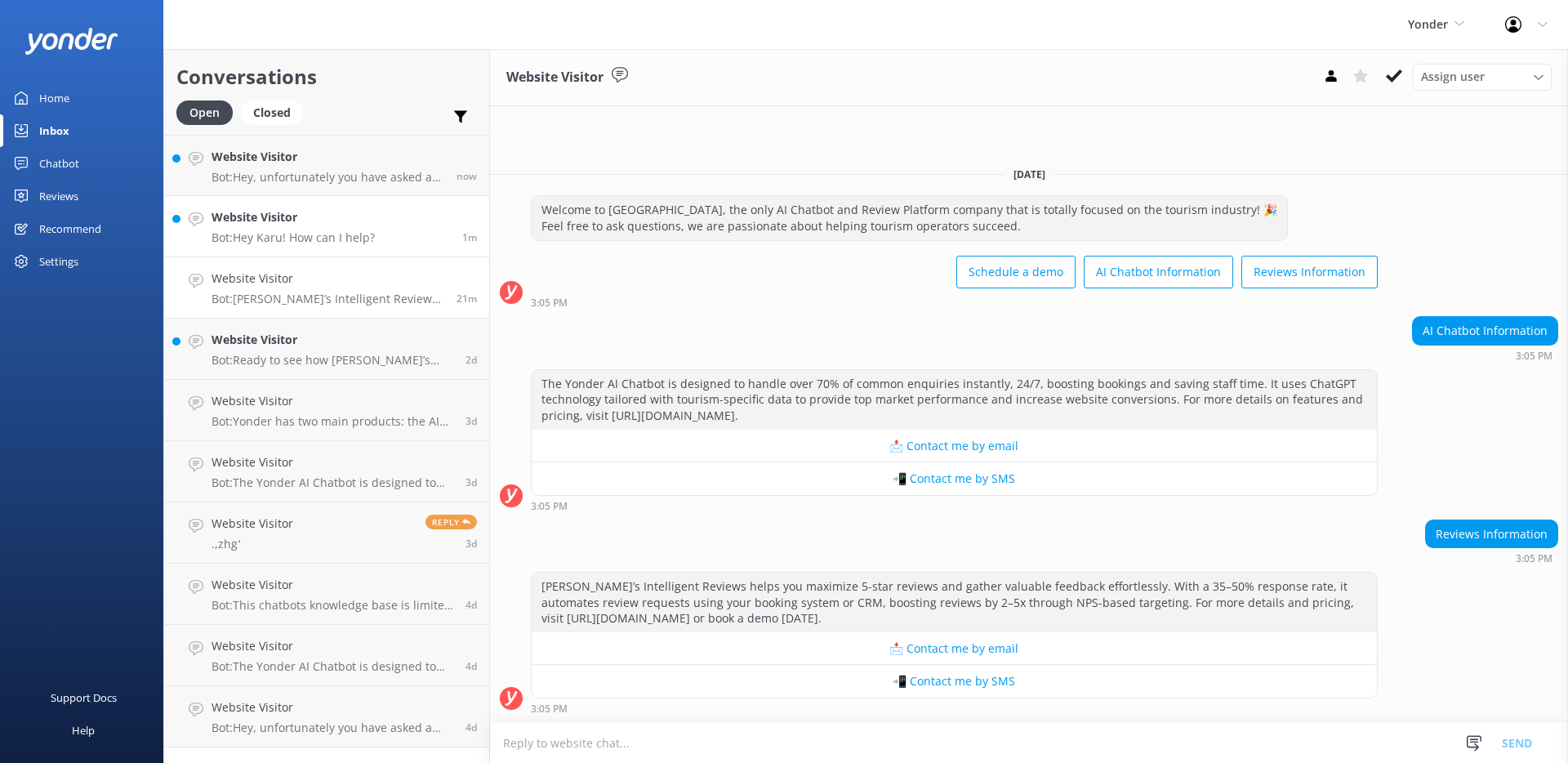
click at [300, 238] on p "Bot: Hey Karu! How can I help?" at bounding box center [293, 238] width 163 height 15
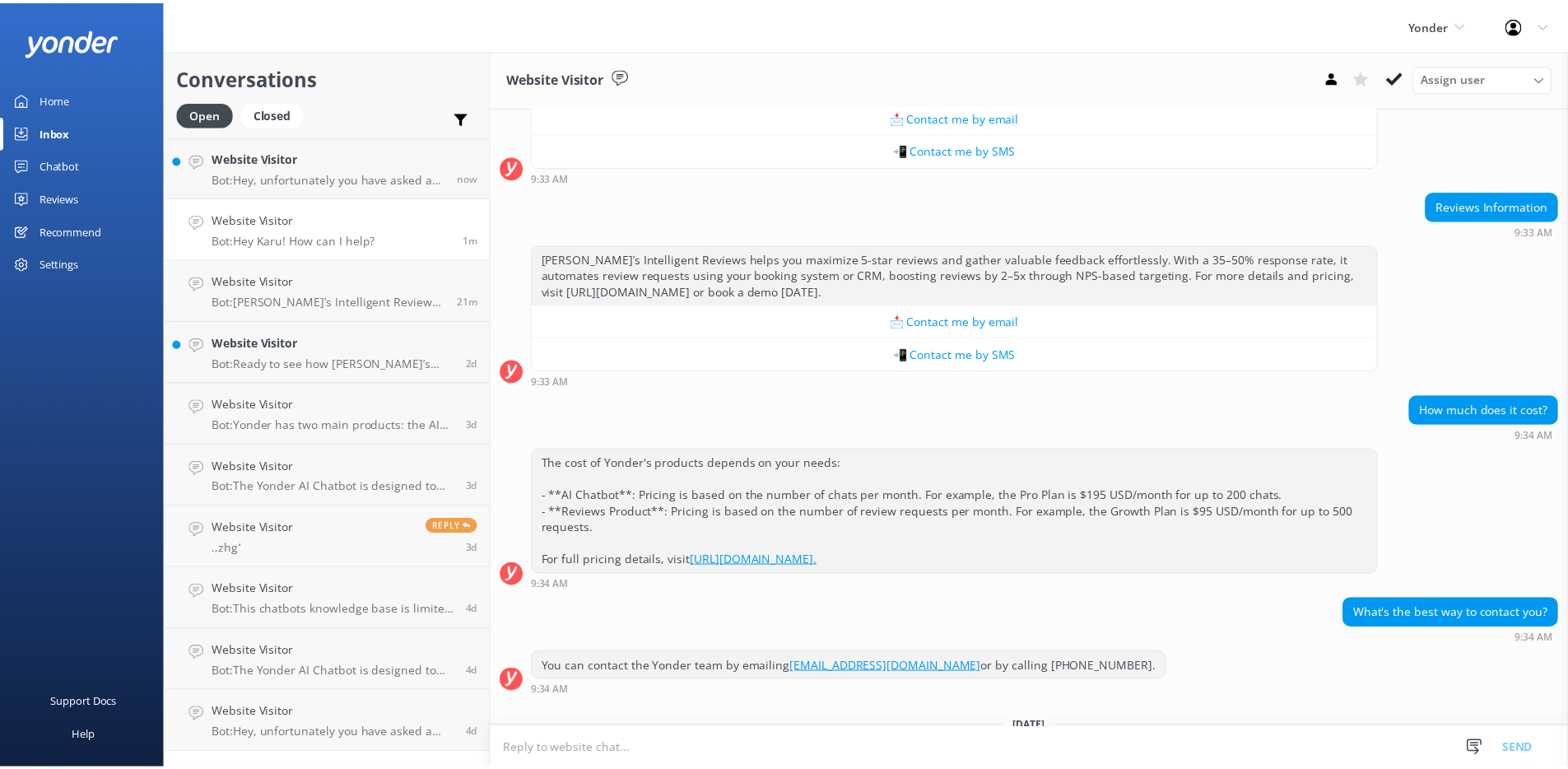
scroll to position [544, 0]
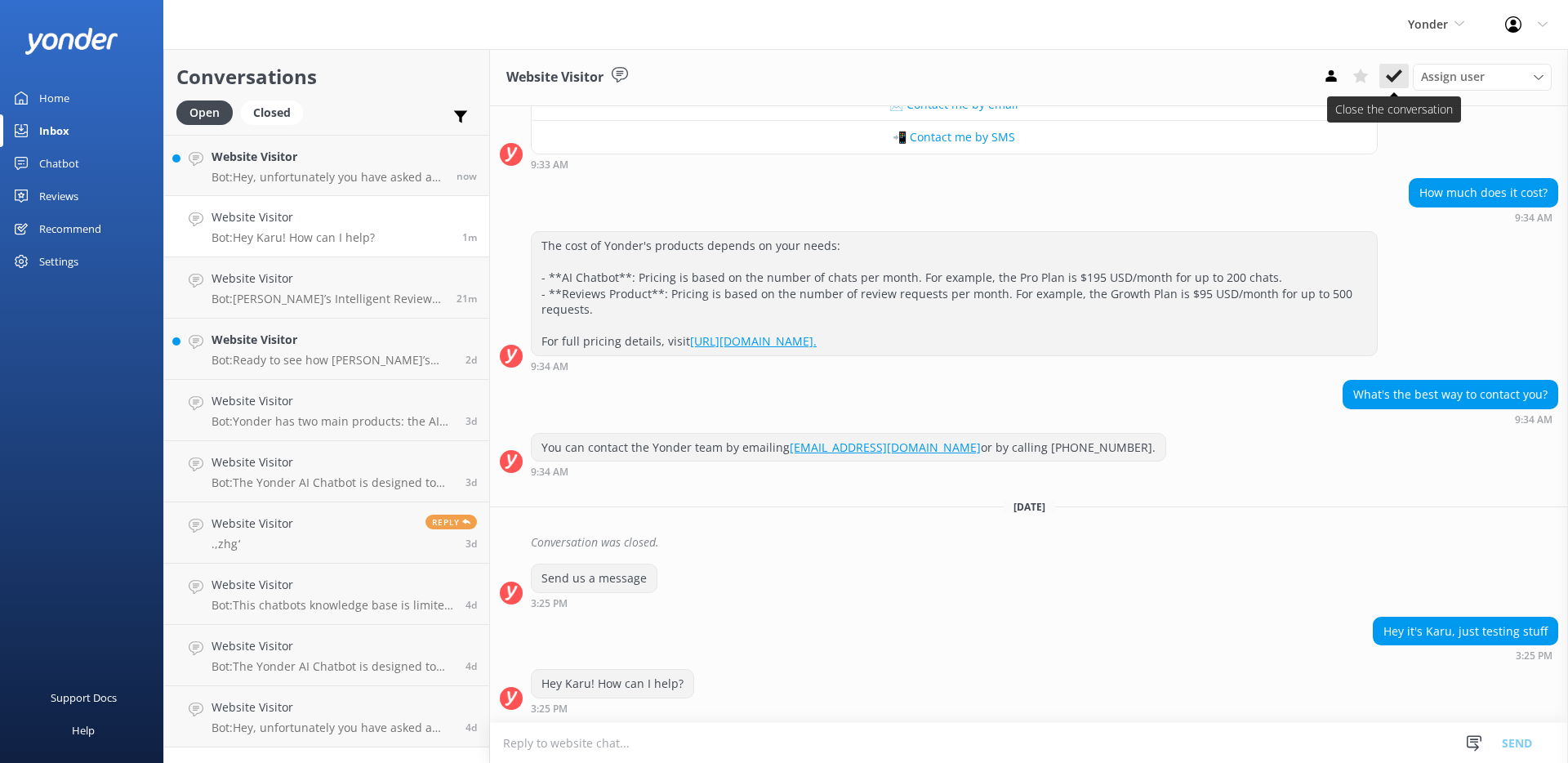
click at [1393, 80] on icon at bounding box center [1394, 76] width 16 height 16
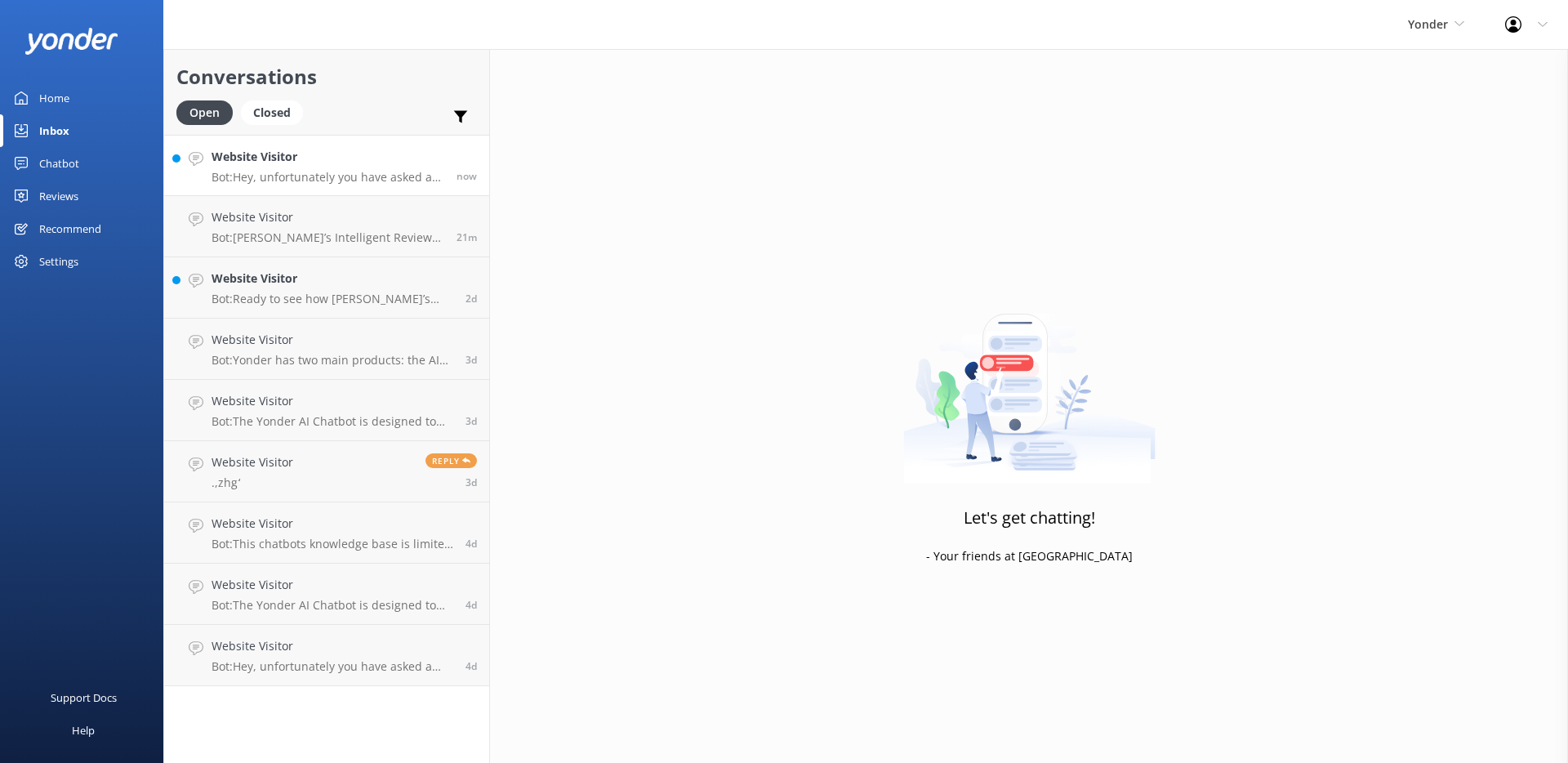
click at [311, 176] on p "Bot: Hey, unfortunately you have asked a question that is outside of my knowled…" at bounding box center [328, 177] width 233 height 15
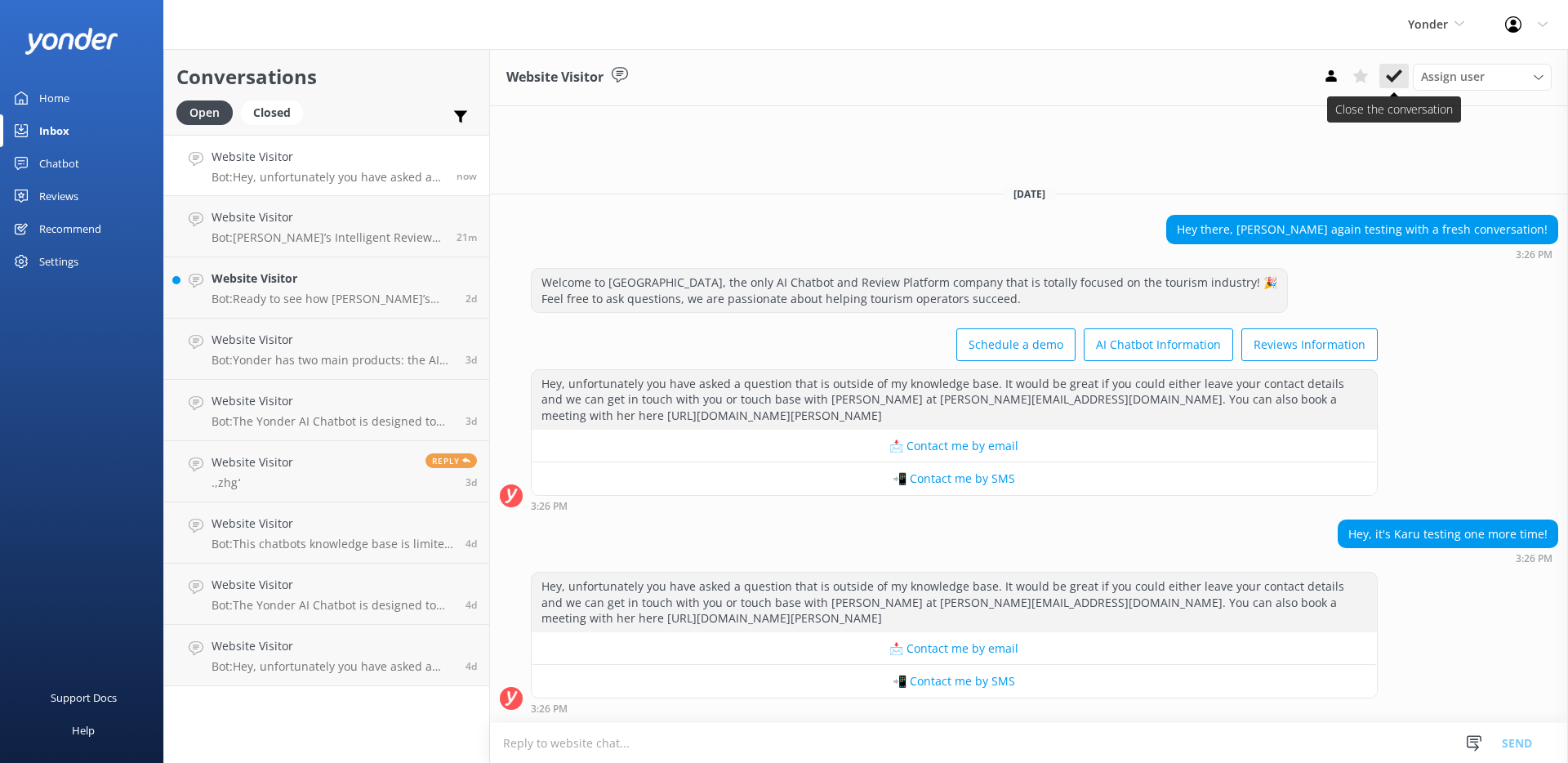
click at [1391, 83] on icon at bounding box center [1394, 76] width 16 height 16
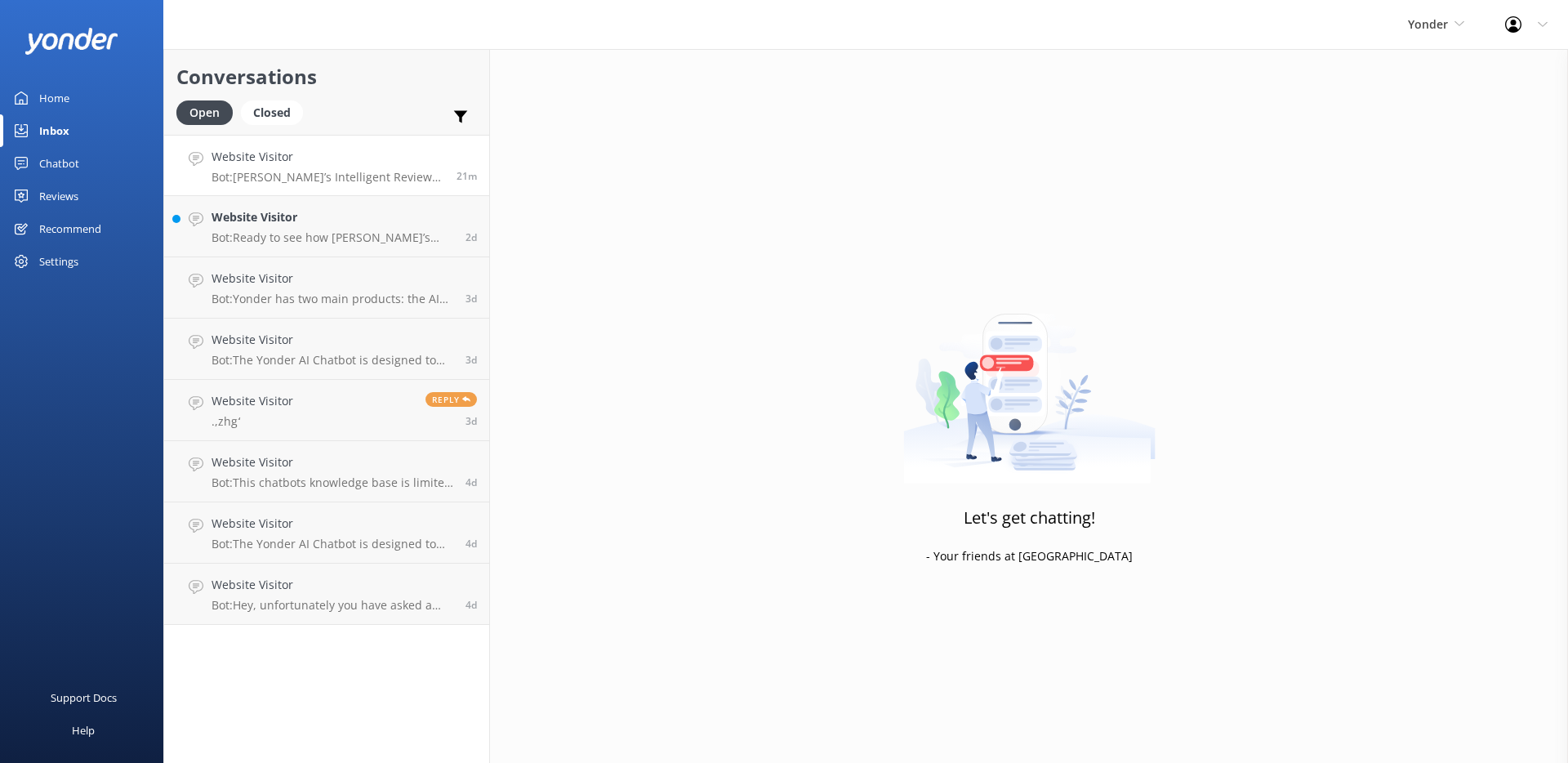
click at [285, 178] on p "Bot: Yonder’s Intelligent Reviews helps you maximize 5-star reviews and gather …" at bounding box center [328, 177] width 233 height 15
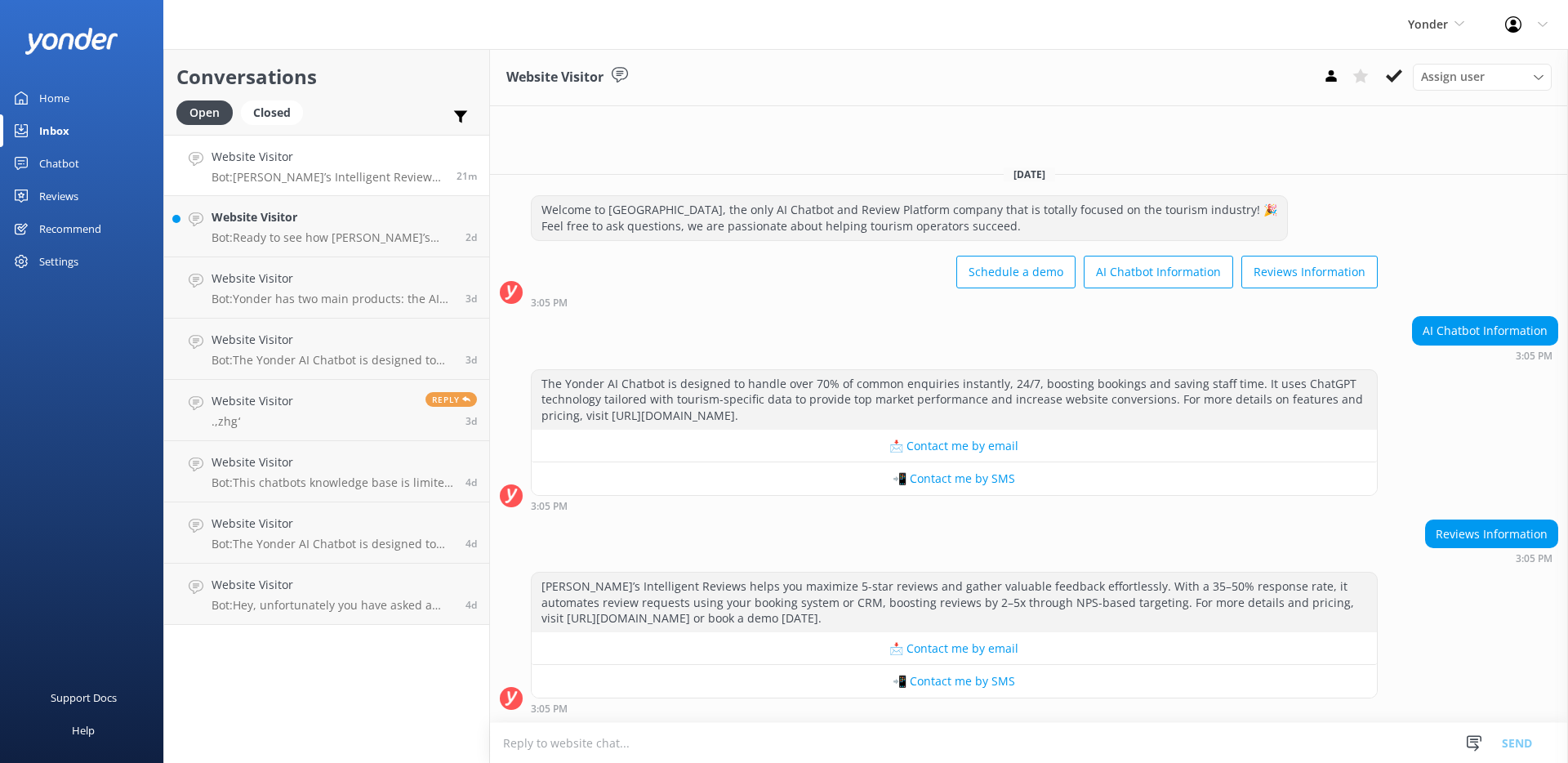
click at [56, 173] on div "Chatbot" at bounding box center [59, 163] width 40 height 33
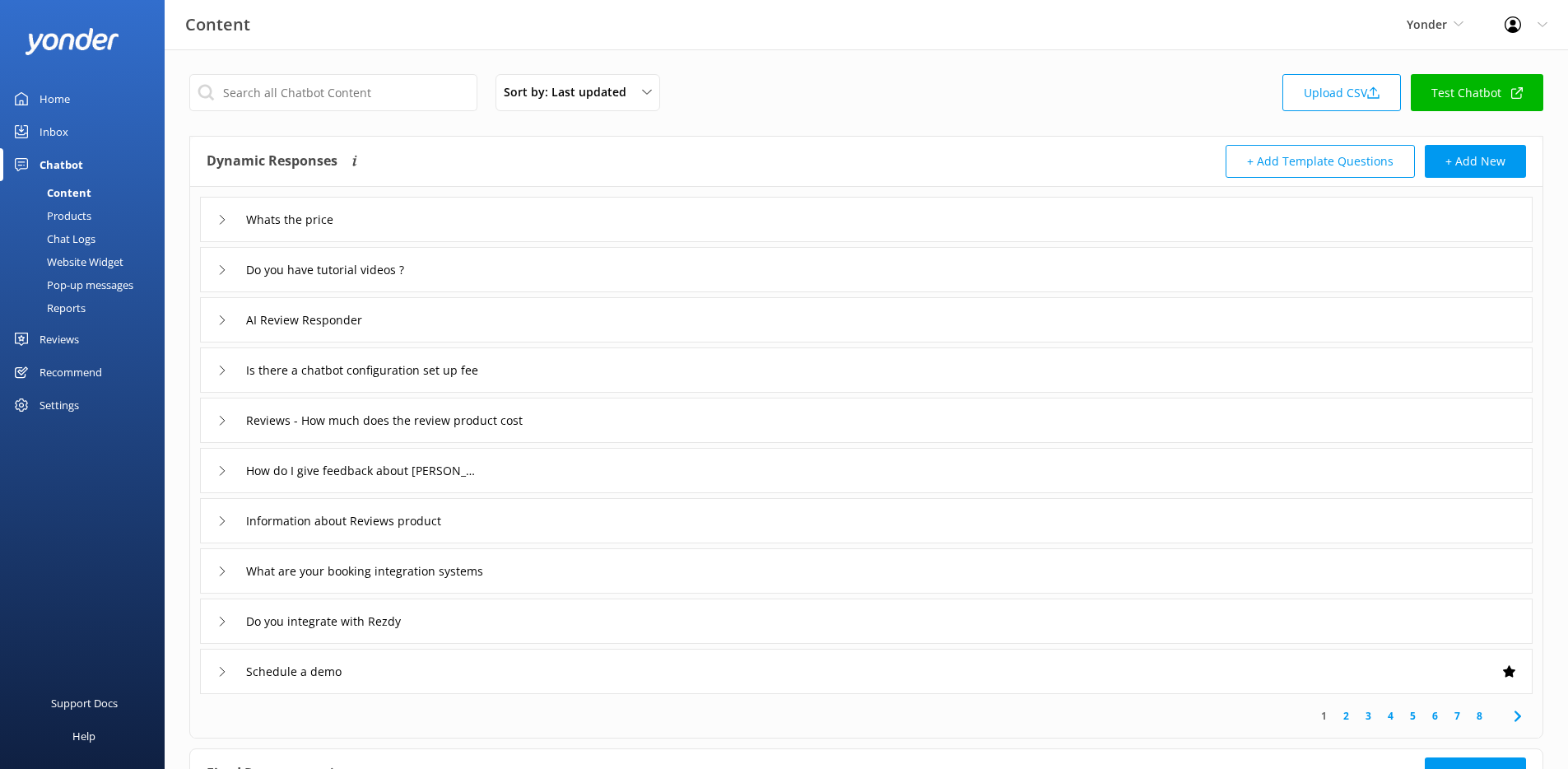
click at [82, 289] on div "Pop-up messages" at bounding box center [72, 285] width 124 height 23
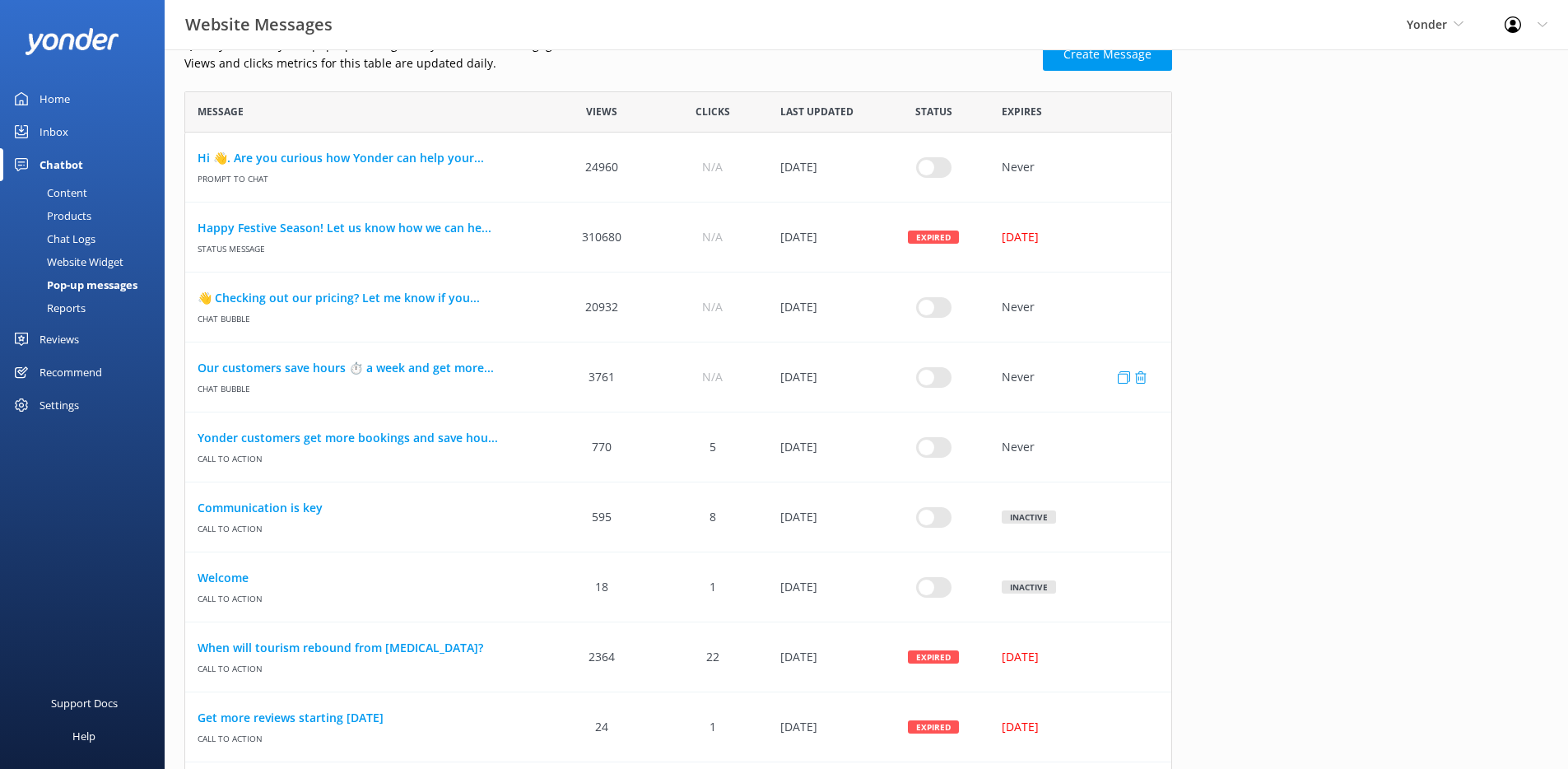
scroll to position [555, 0]
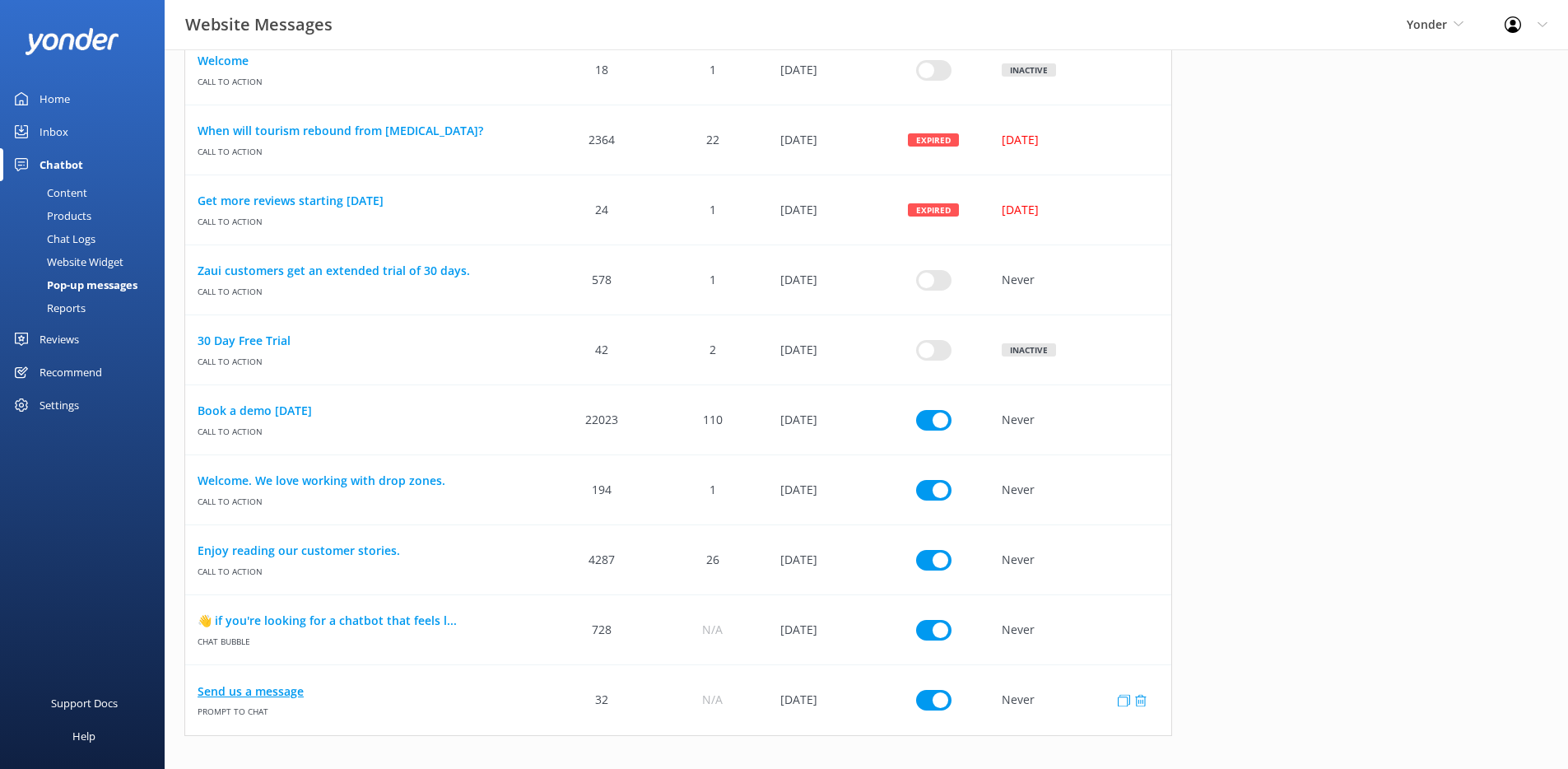
click at [268, 692] on link "Send us a message" at bounding box center [366, 692] width 337 height 18
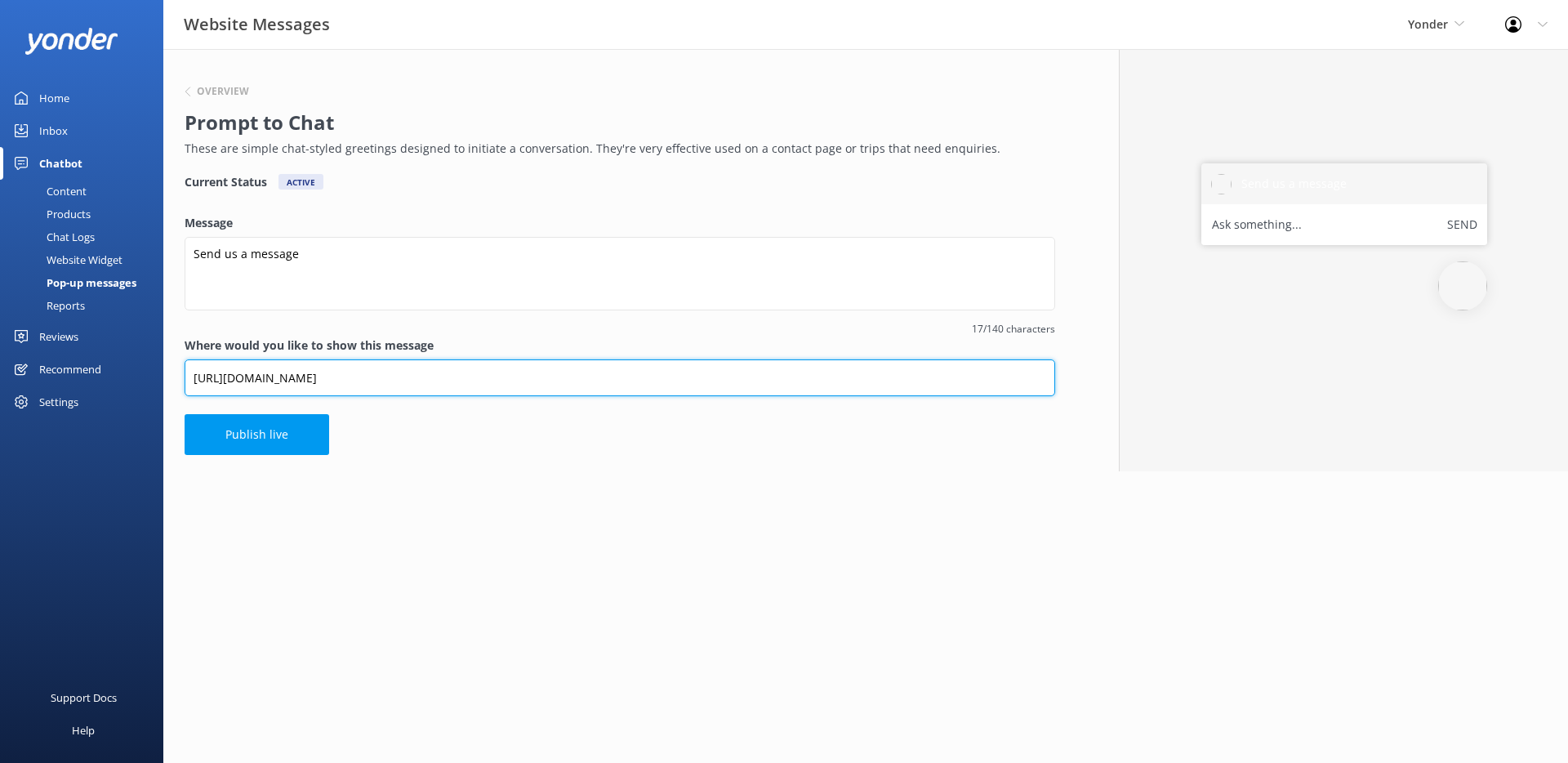
click at [418, 382] on input "https://www.yonderhq.com/contact-us" at bounding box center [620, 377] width 871 height 37
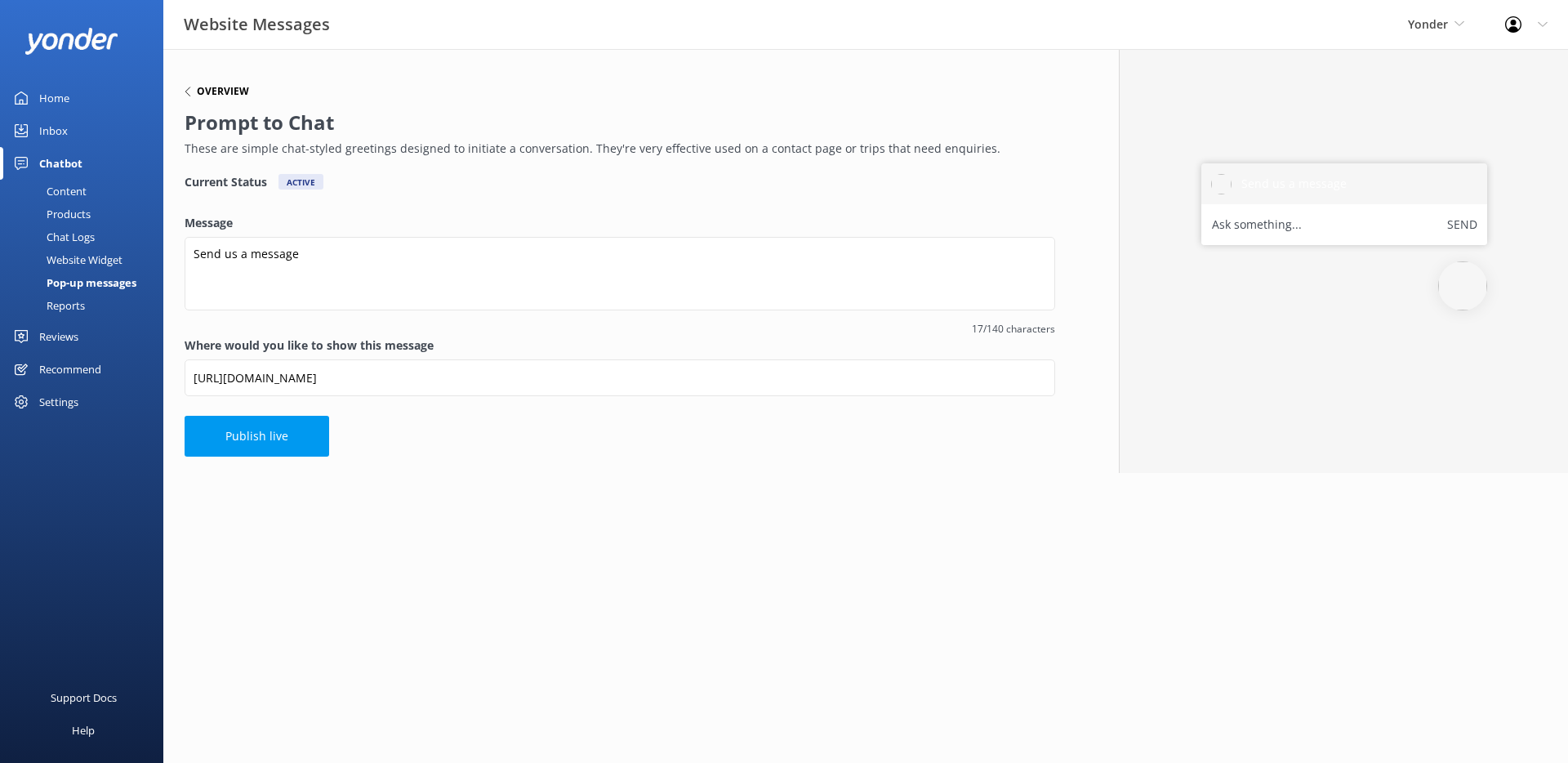
click at [229, 91] on h6 "Overview" at bounding box center [223, 91] width 52 height 10
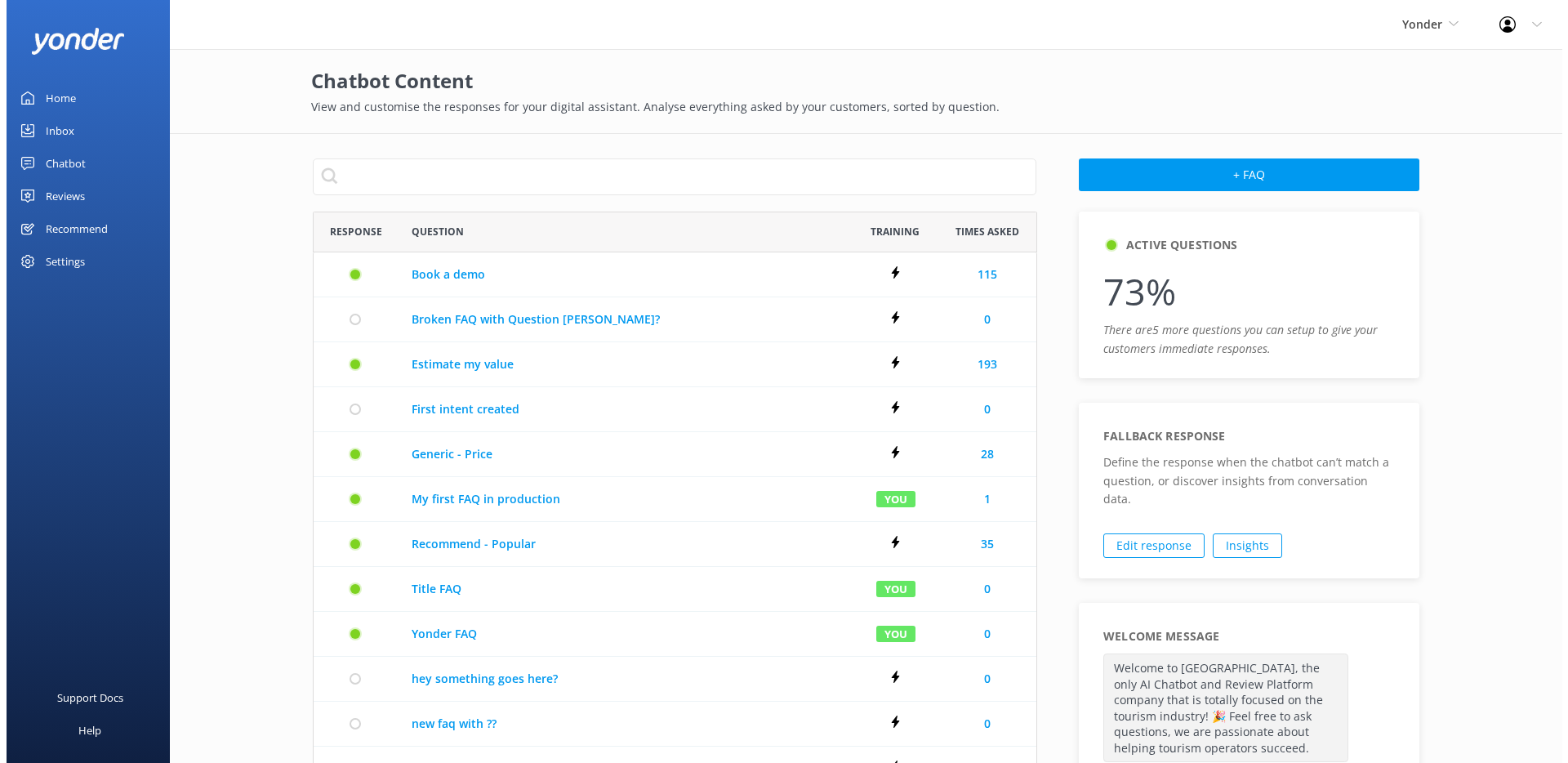
scroll to position [883, 712]
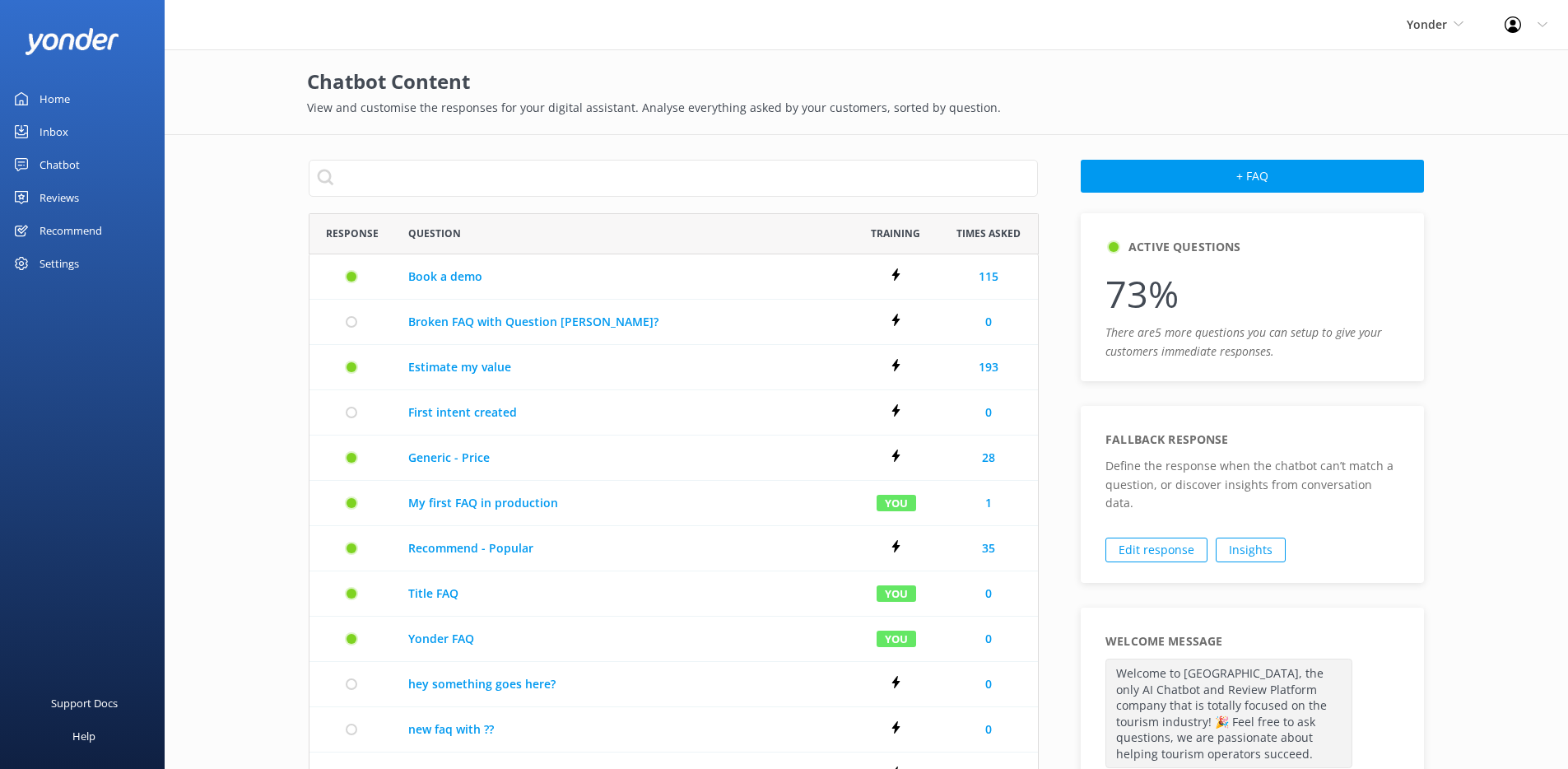
click at [84, 170] on link "Chatbot" at bounding box center [82, 165] width 165 height 33
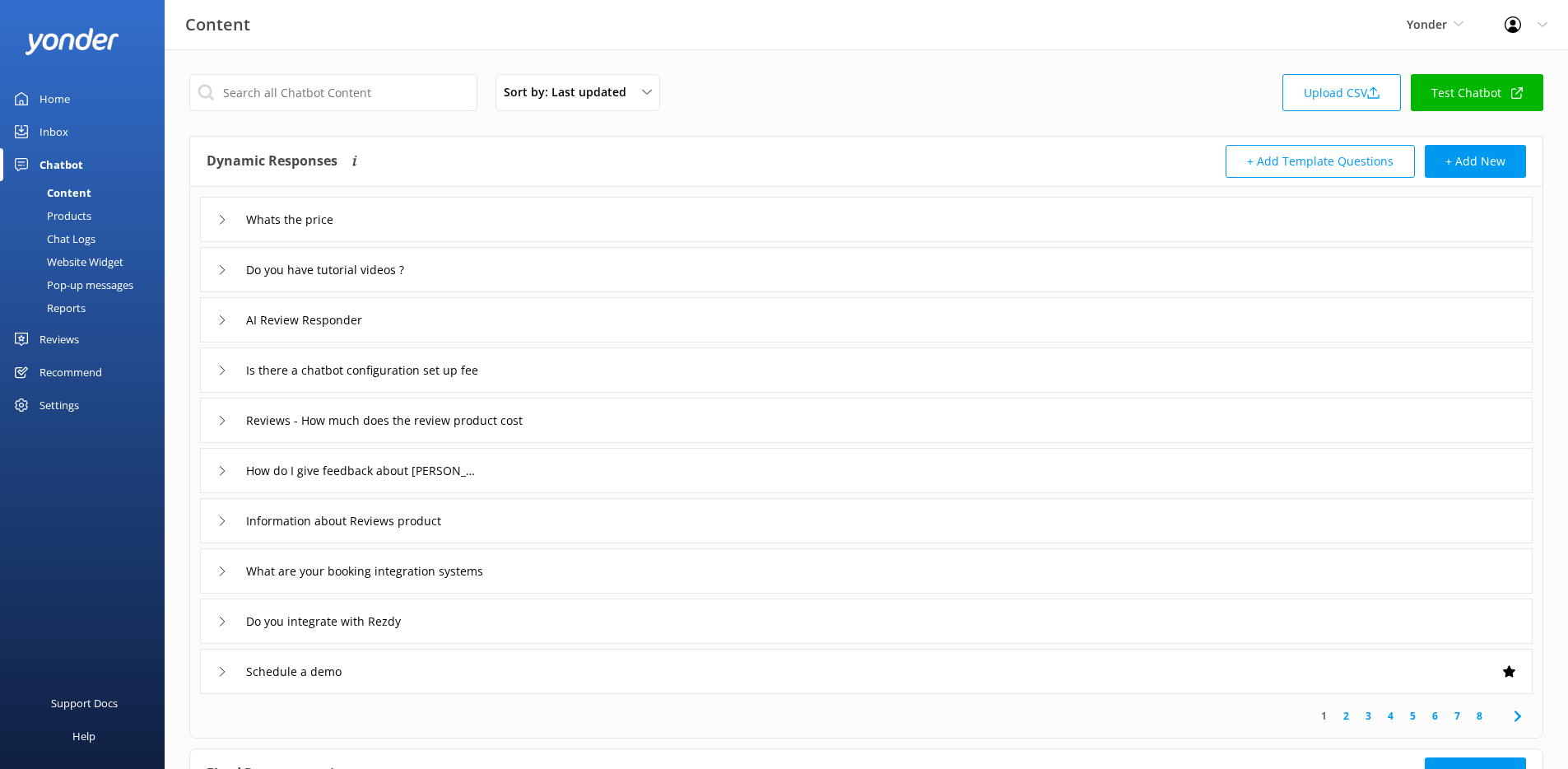
click at [82, 287] on div "Pop-up messages" at bounding box center [72, 285] width 124 height 23
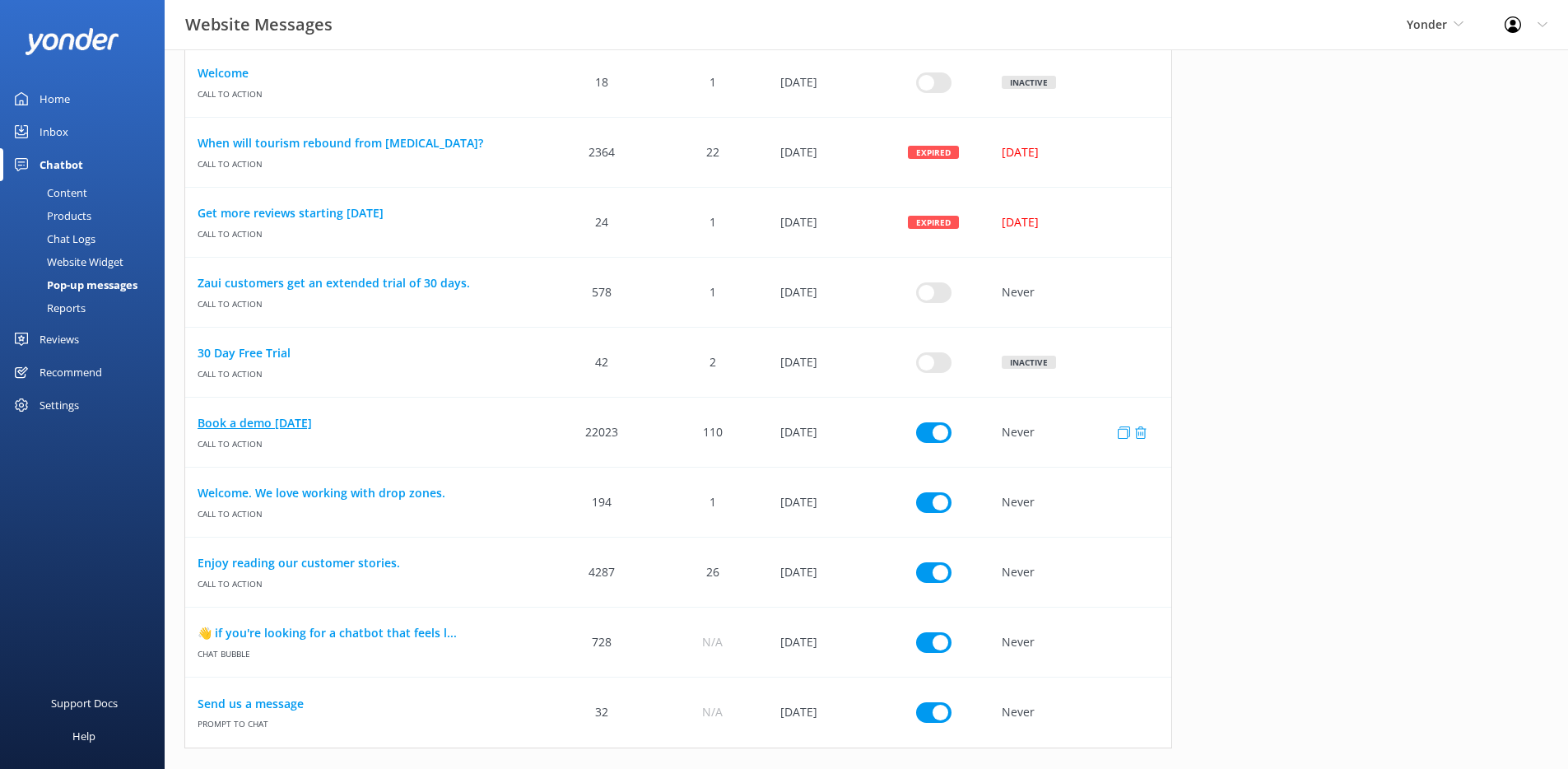
scroll to position [555, 0]
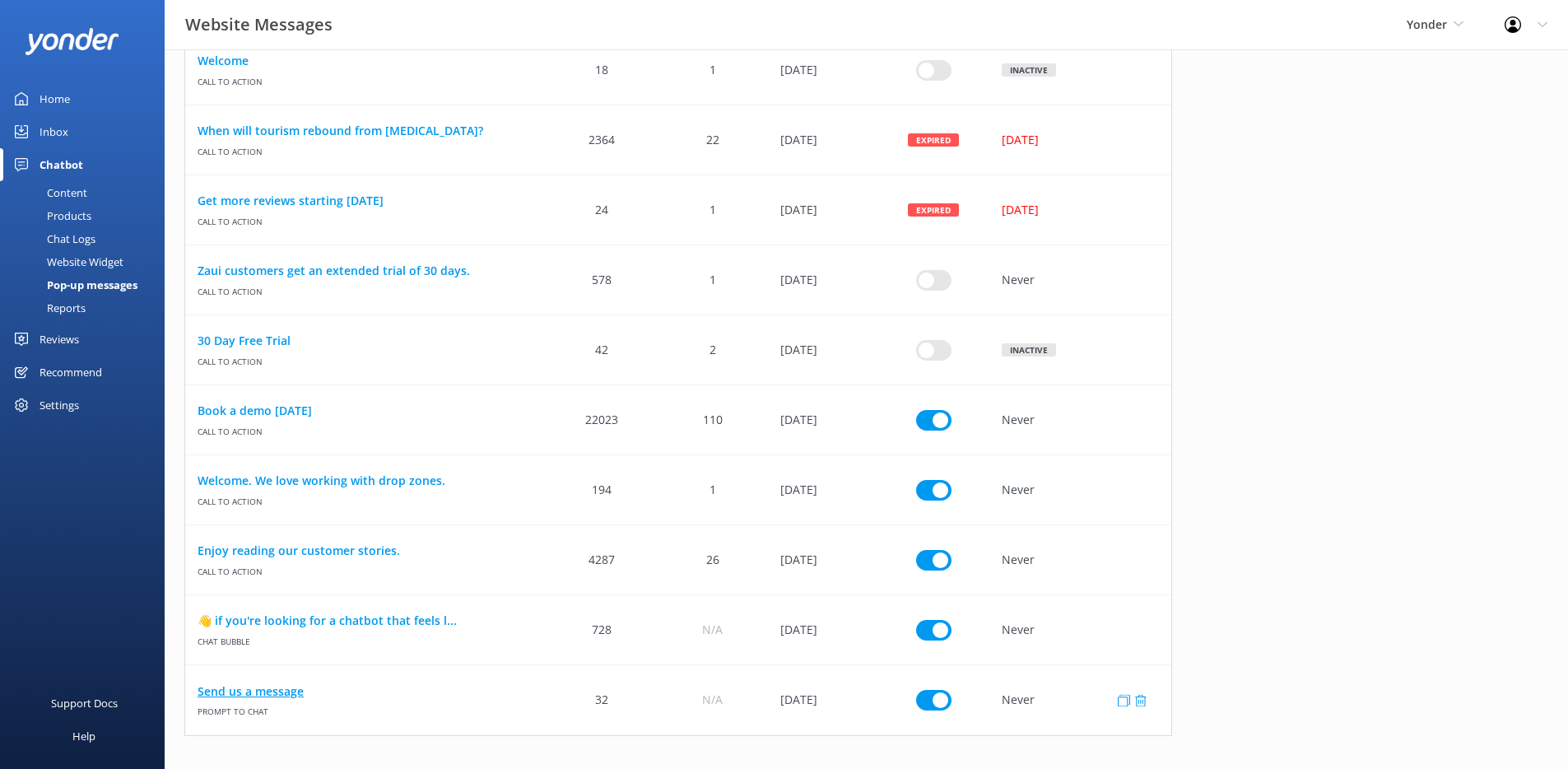
click at [277, 695] on link "Send us a message" at bounding box center [366, 692] width 337 height 18
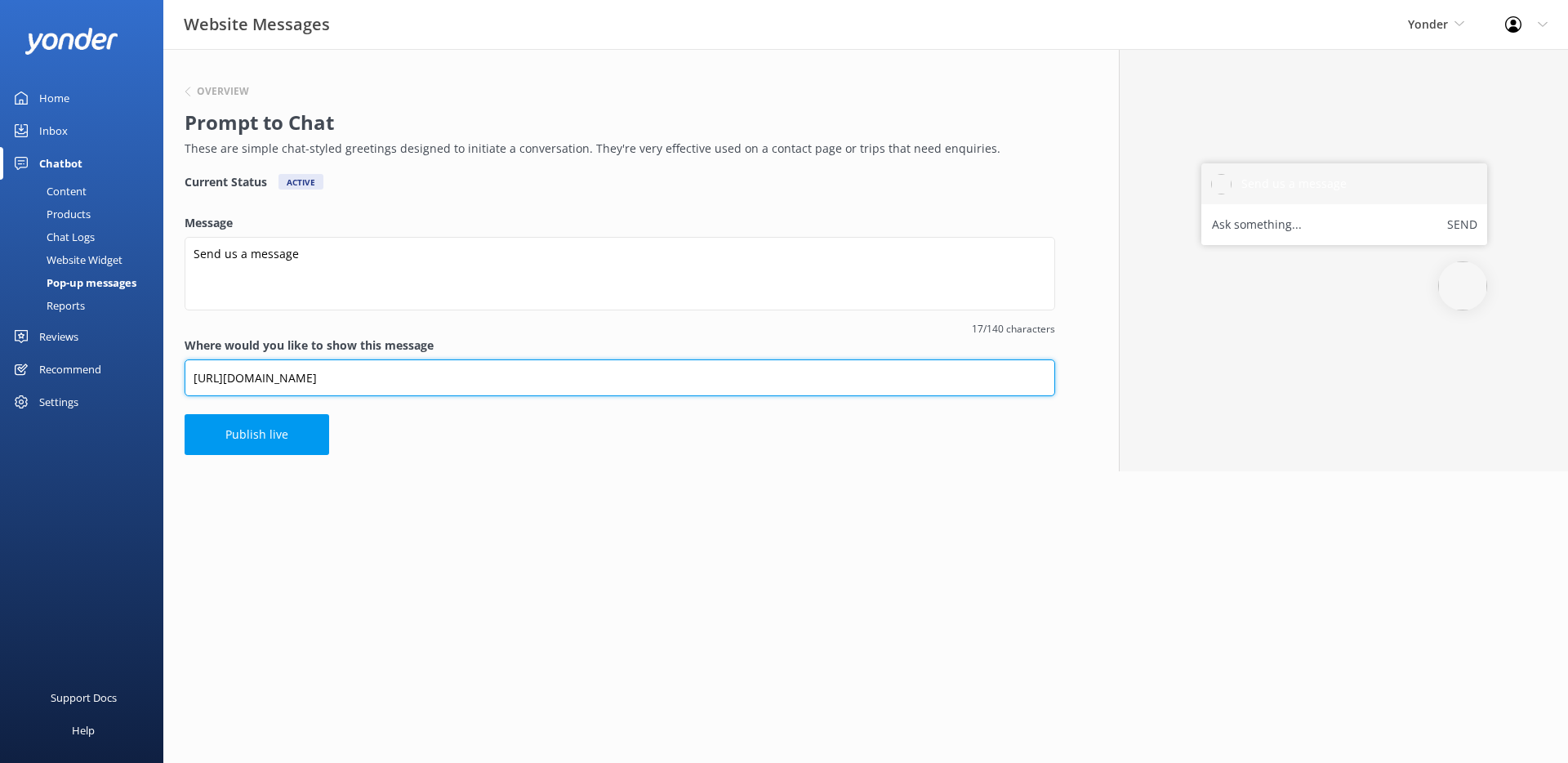
drag, startPoint x: 494, startPoint y: 379, endPoint x: 185, endPoint y: 374, distance: 309.0
click at [185, 374] on input "https://www.yonderhq.com/contact-us" at bounding box center [620, 377] width 871 height 37
